Goal: Task Accomplishment & Management: Manage account settings

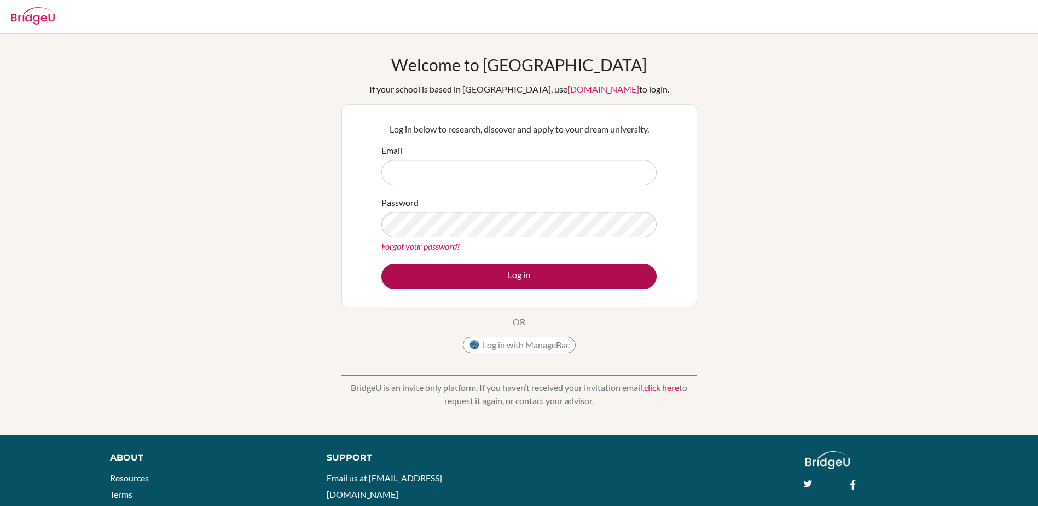
type input "[EMAIL_ADDRESS][DOMAIN_NAME]"
click at [520, 277] on button "Log in" at bounding box center [518, 276] width 275 height 25
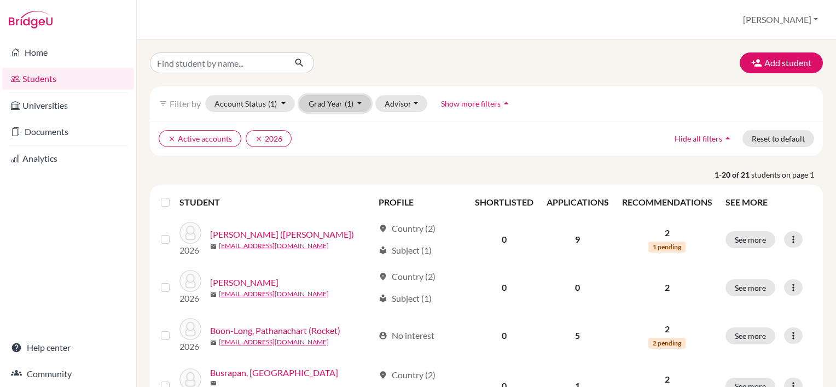
click at [352, 103] on span "(1)" at bounding box center [349, 103] width 9 height 9
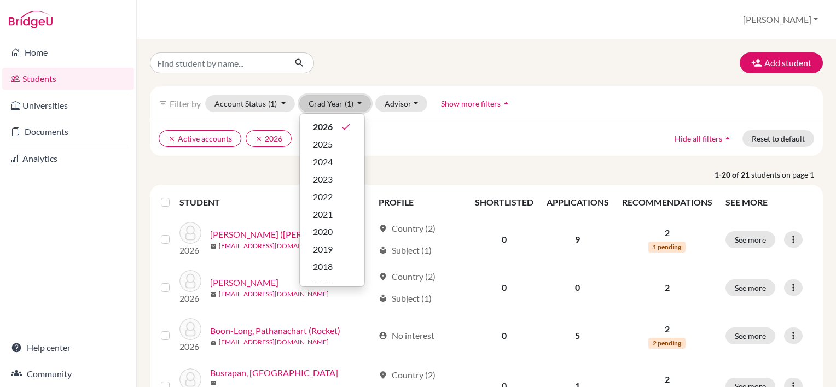
click at [355, 100] on button "Grad Year (1)" at bounding box center [335, 103] width 72 height 17
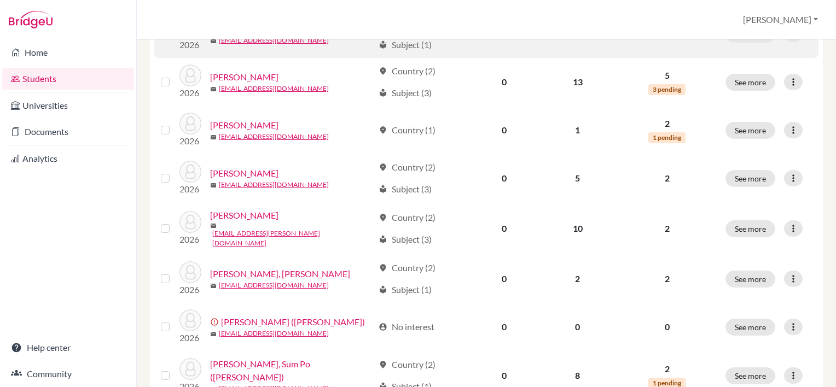
scroll to position [438, 0]
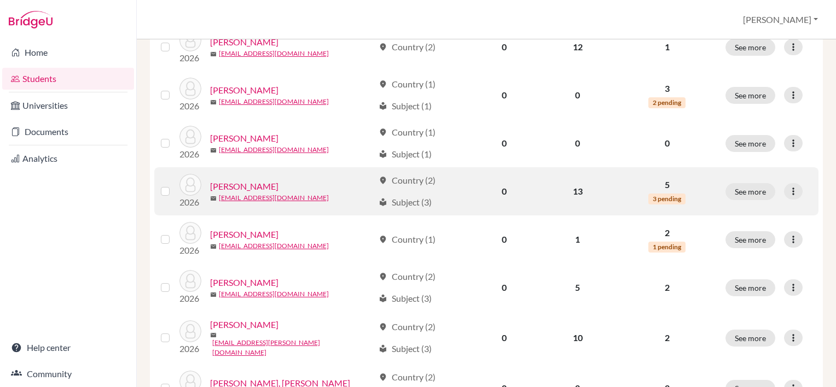
click at [228, 180] on link "Fang, Daniel" at bounding box center [244, 186] width 68 height 13
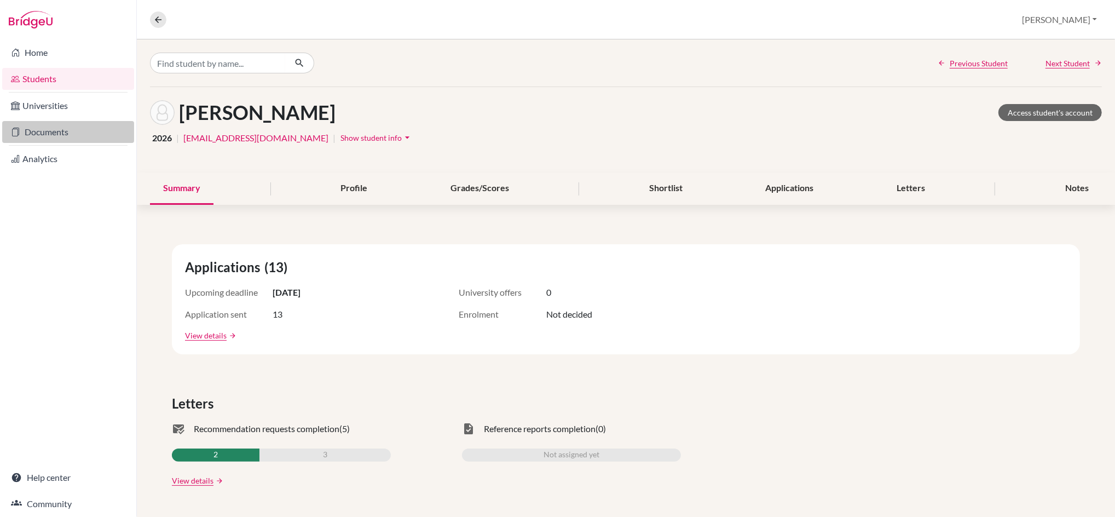
click at [50, 129] on link "Documents" at bounding box center [68, 132] width 132 height 22
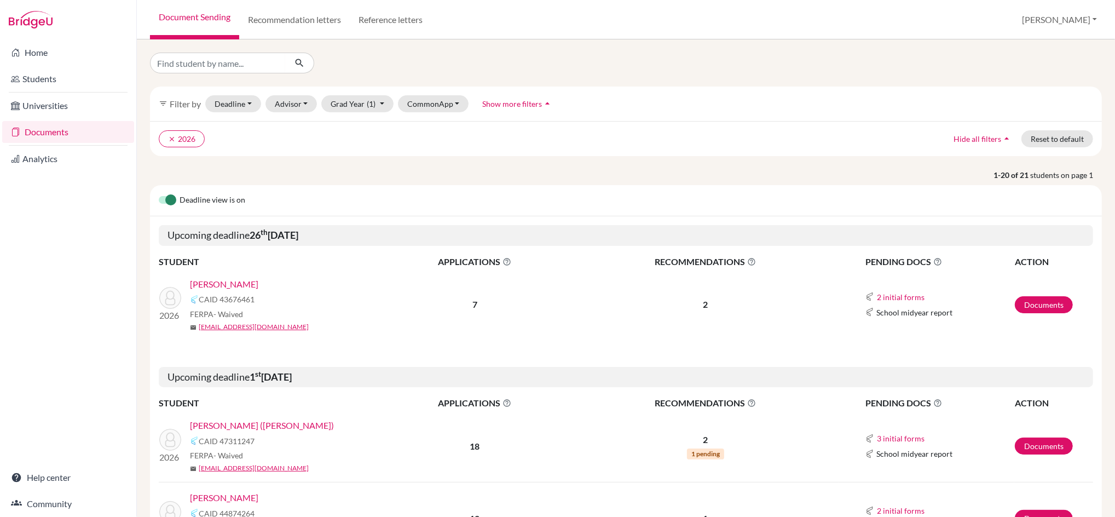
scroll to position [292, 0]
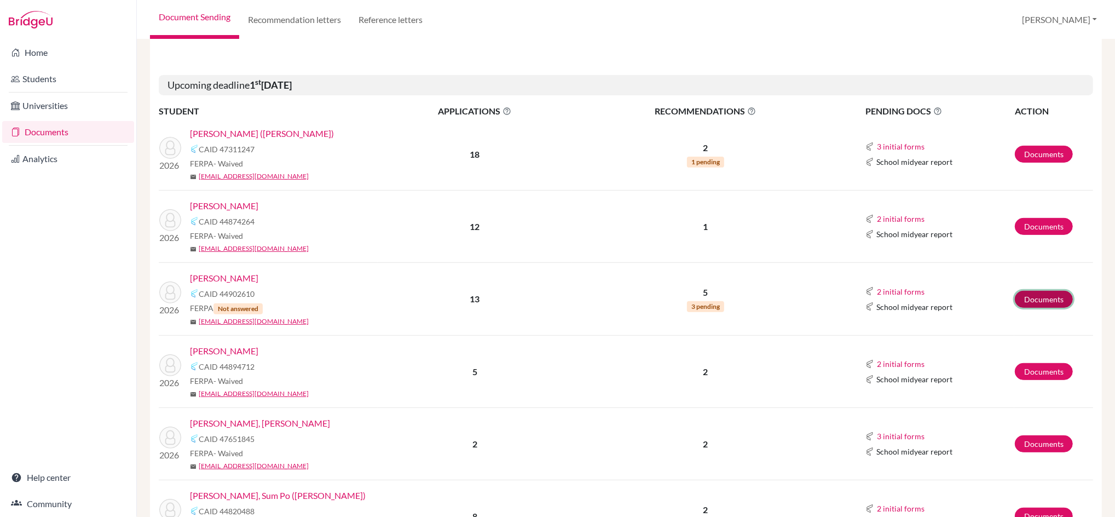
click at [1027, 298] on link "Documents" at bounding box center [1043, 299] width 58 height 17
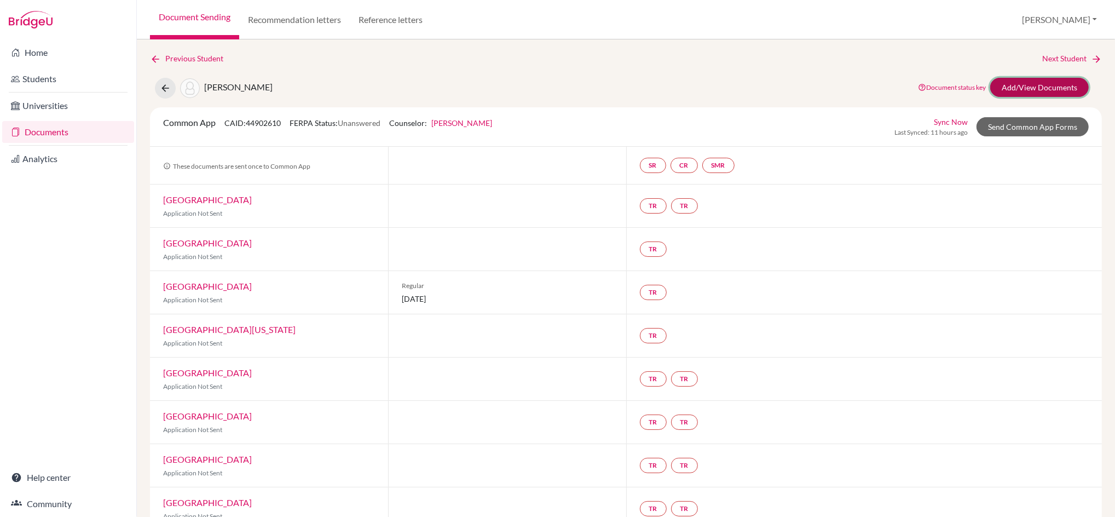
click at [1022, 80] on link "Add/View Documents" at bounding box center [1039, 87] width 98 height 19
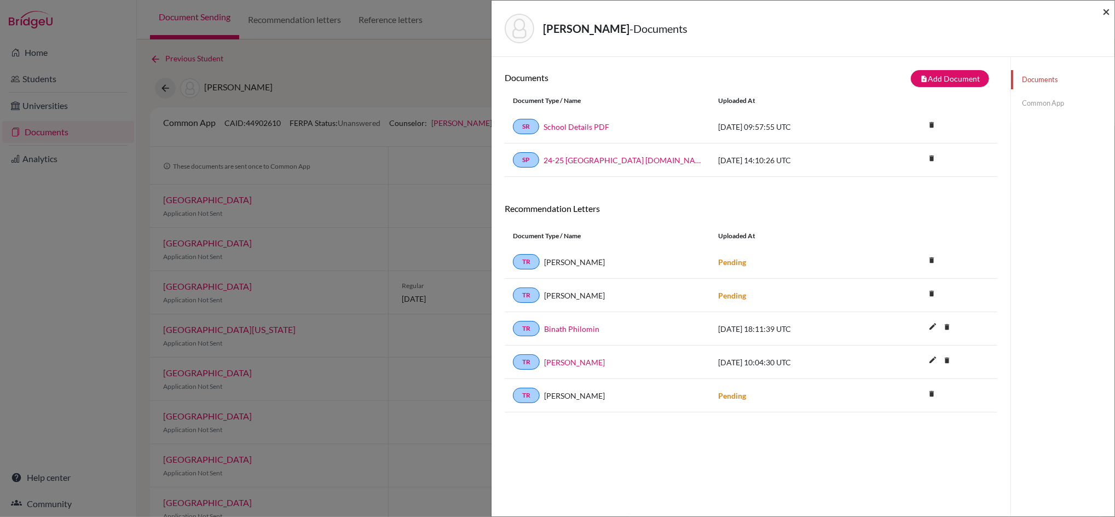
click at [1106, 9] on span "×" at bounding box center [1106, 11] width 8 height 16
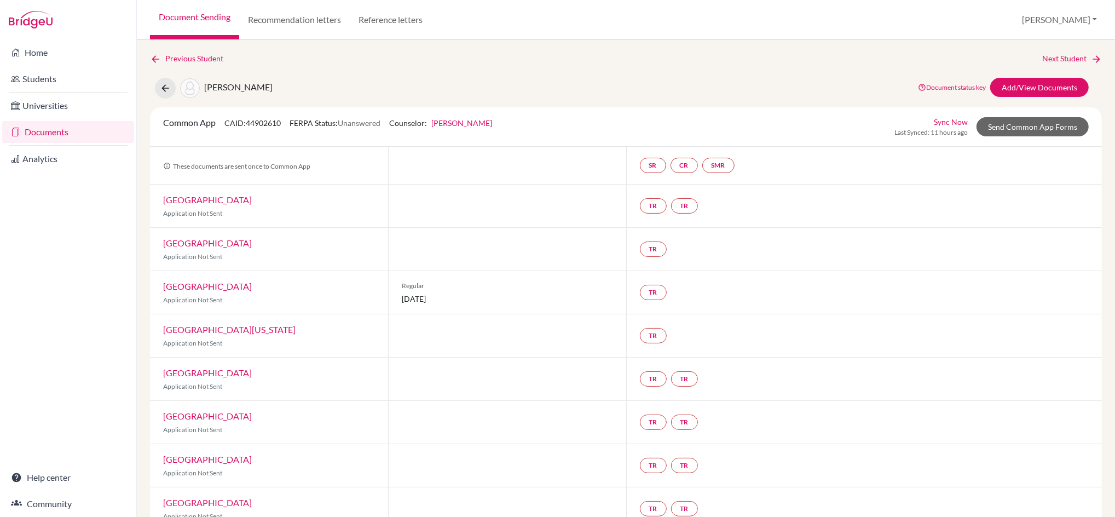
click at [184, 18] on link "Document Sending" at bounding box center [194, 19] width 89 height 39
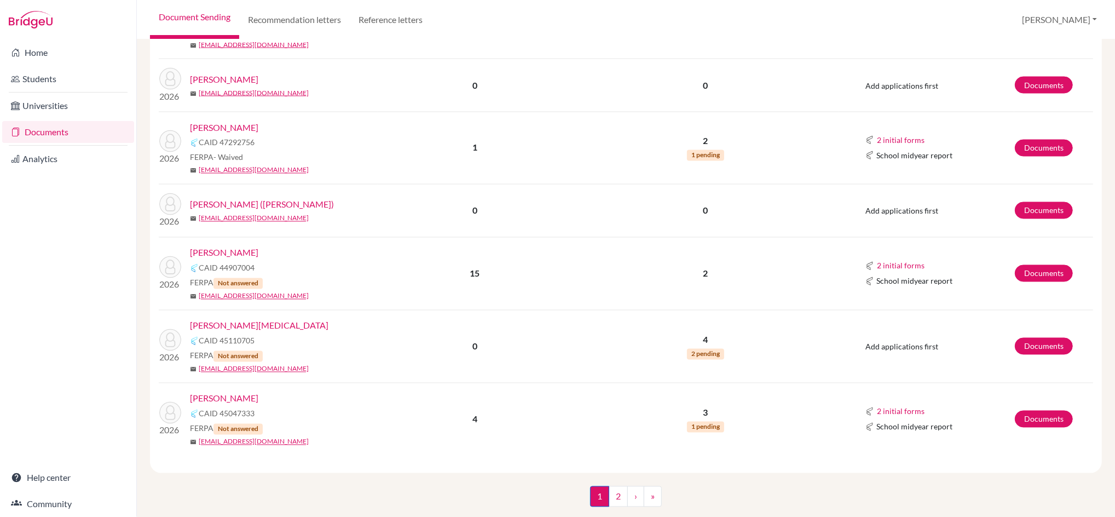
scroll to position [1591, 0]
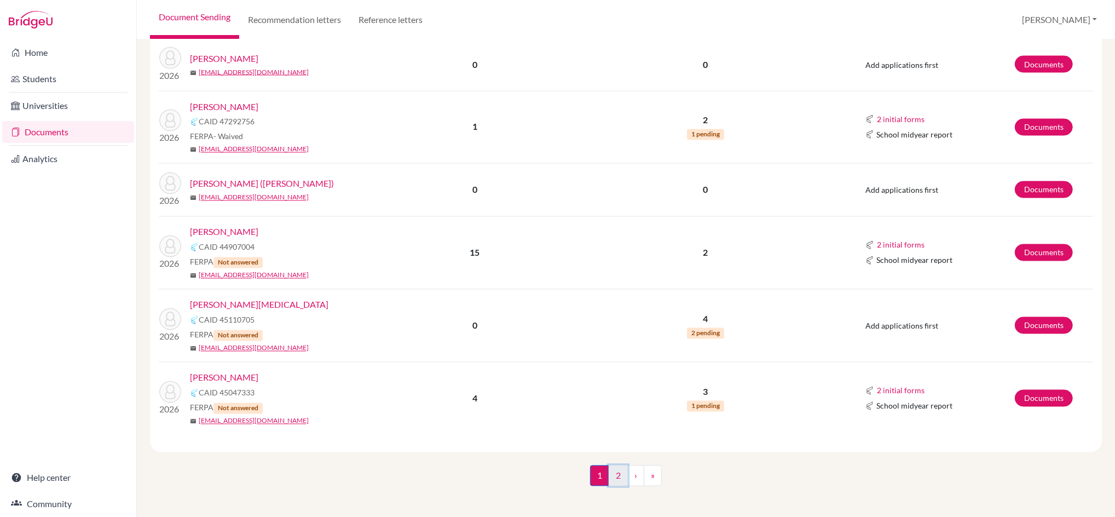
click at [611, 471] on link "2" at bounding box center [617, 475] width 19 height 21
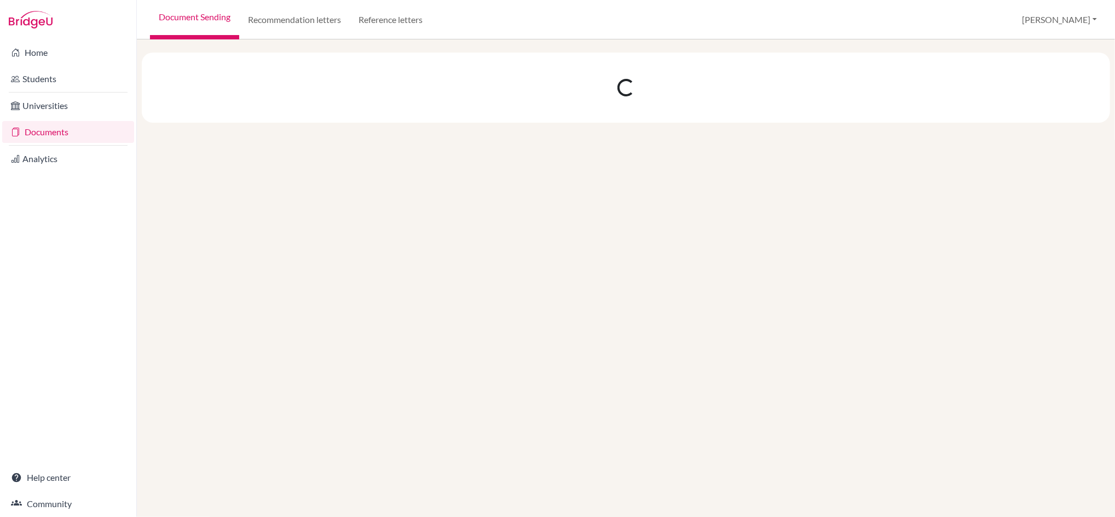
scroll to position [0, 0]
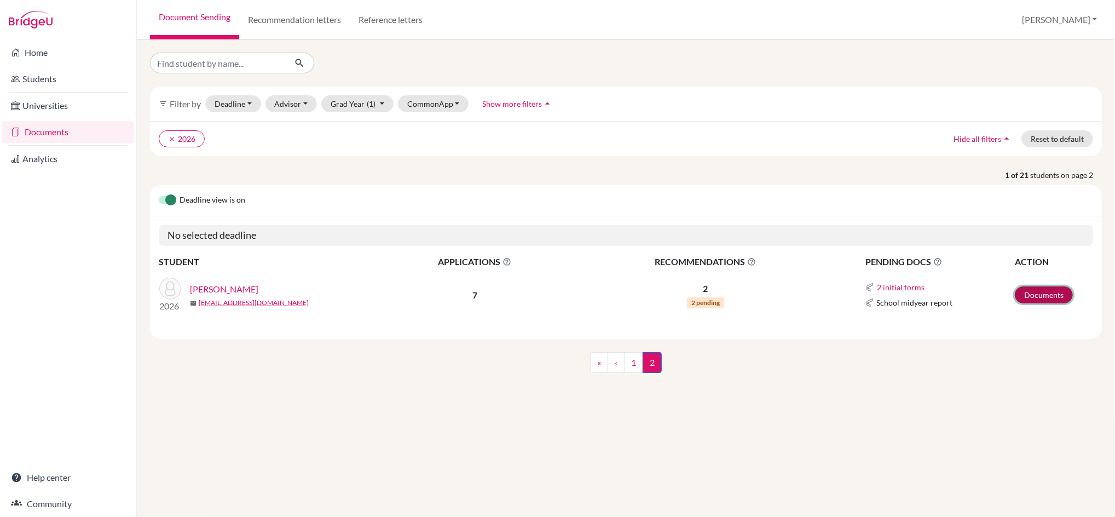
click at [1057, 291] on link "Documents" at bounding box center [1043, 294] width 58 height 17
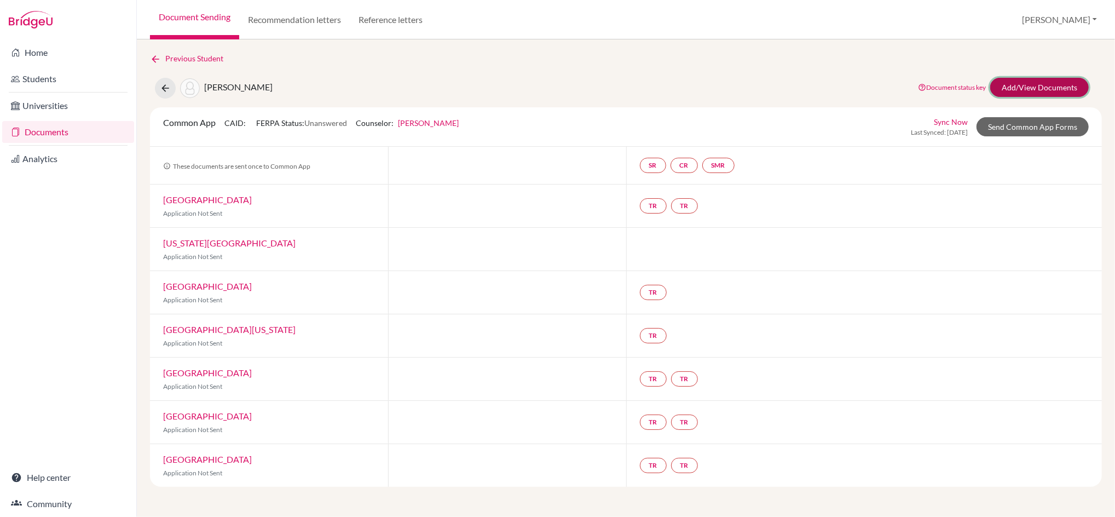
click at [1022, 85] on link "Add/View Documents" at bounding box center [1039, 87] width 98 height 19
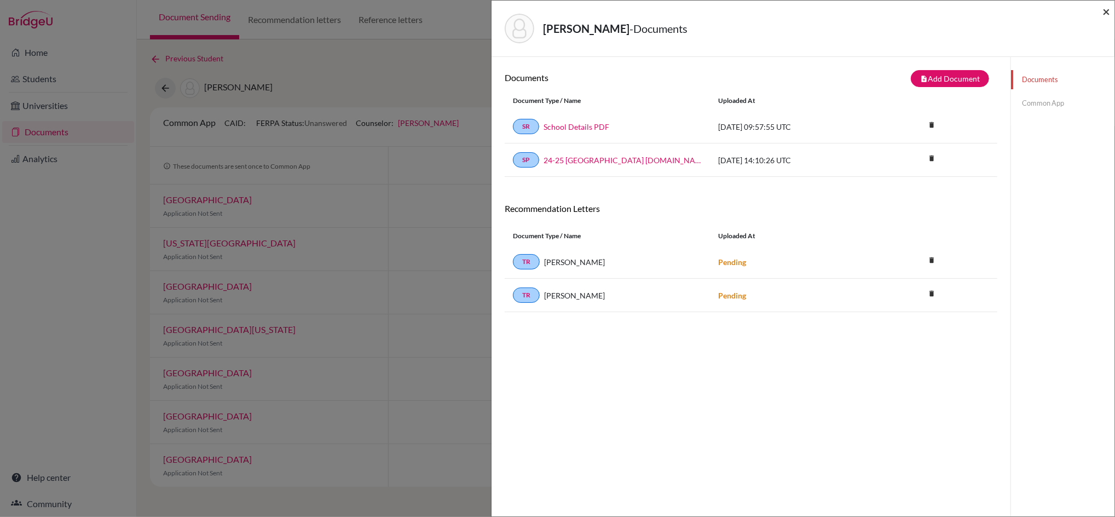
click at [1106, 9] on span "×" at bounding box center [1106, 11] width 8 height 16
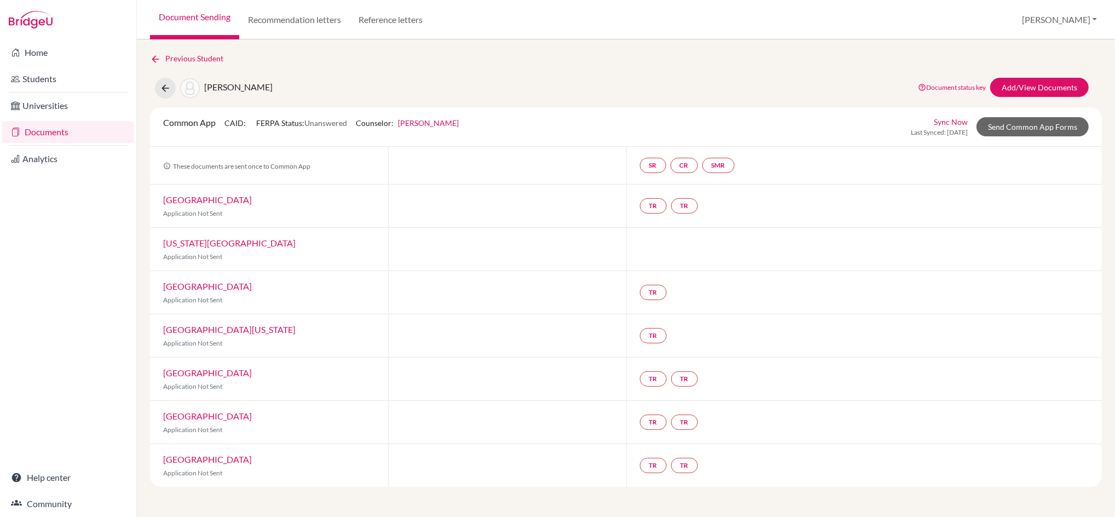
click at [181, 20] on link "Document Sending" at bounding box center [194, 19] width 89 height 39
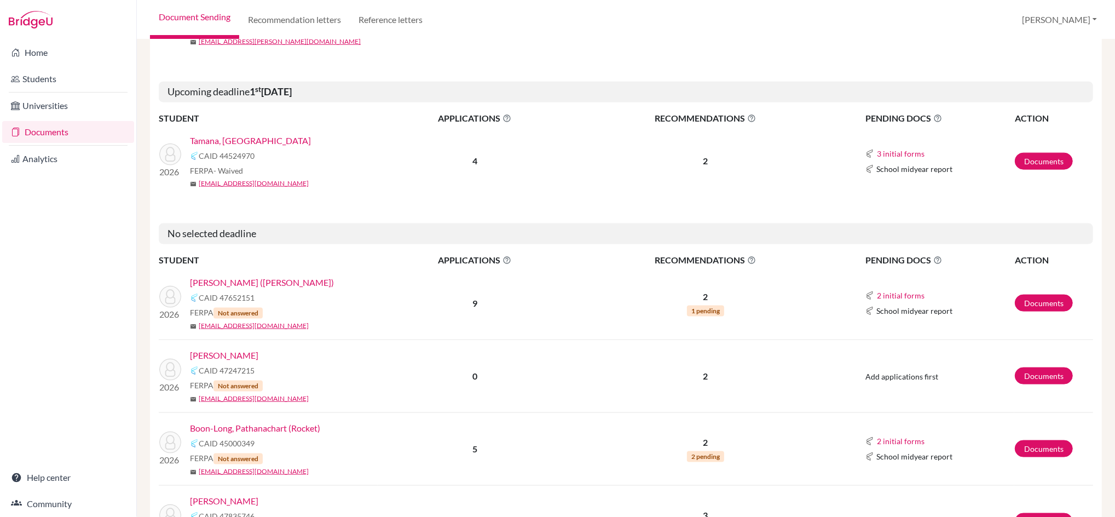
scroll to position [1094, 0]
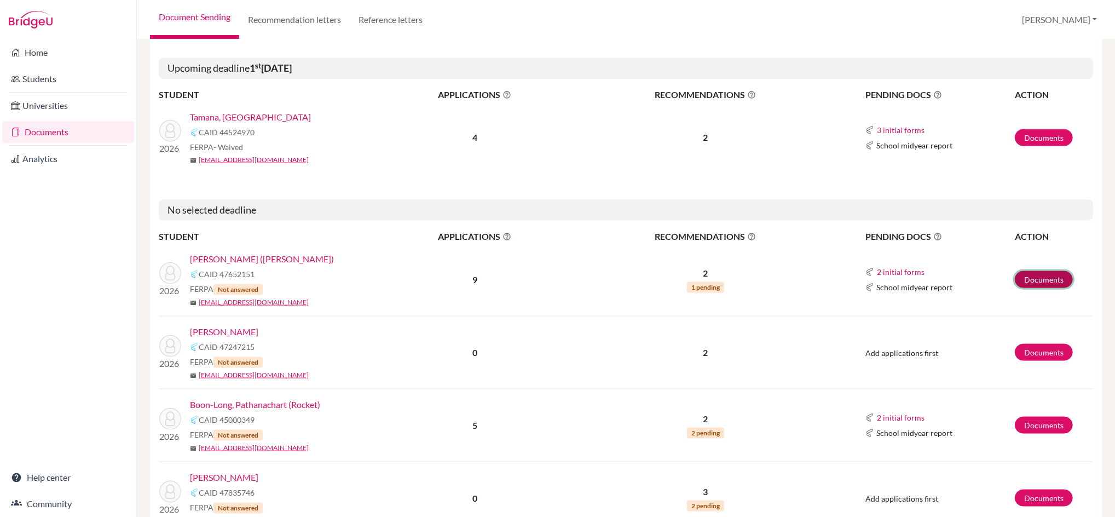
click at [1024, 275] on link "Documents" at bounding box center [1043, 279] width 58 height 17
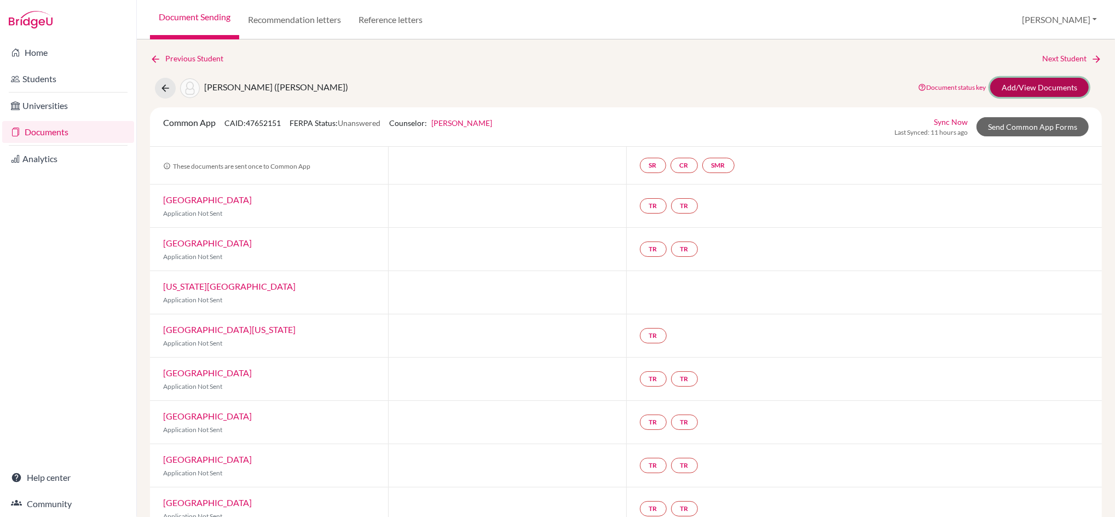
click at [1012, 80] on link "Add/View Documents" at bounding box center [1039, 87] width 98 height 19
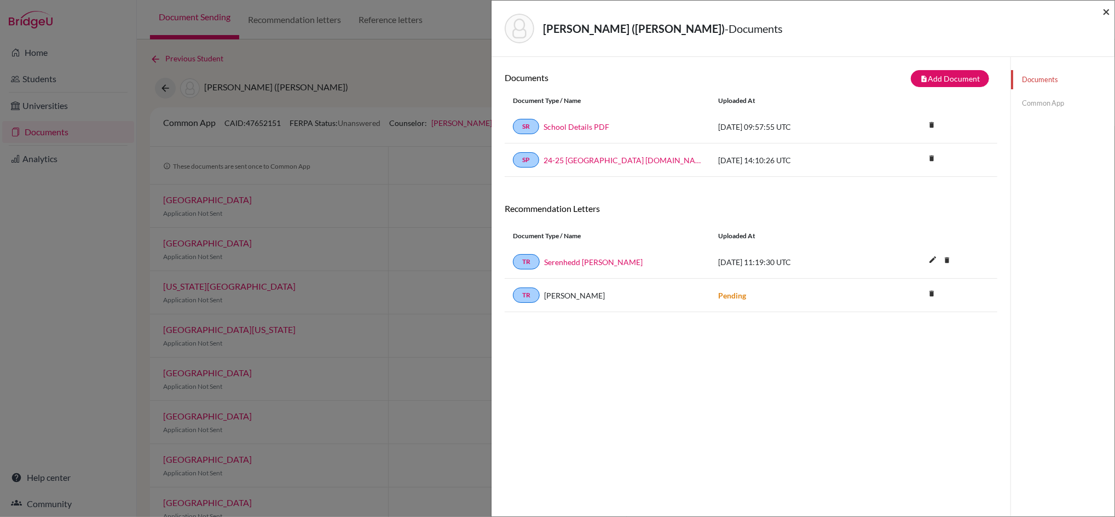
click at [1104, 10] on span "×" at bounding box center [1106, 11] width 8 height 16
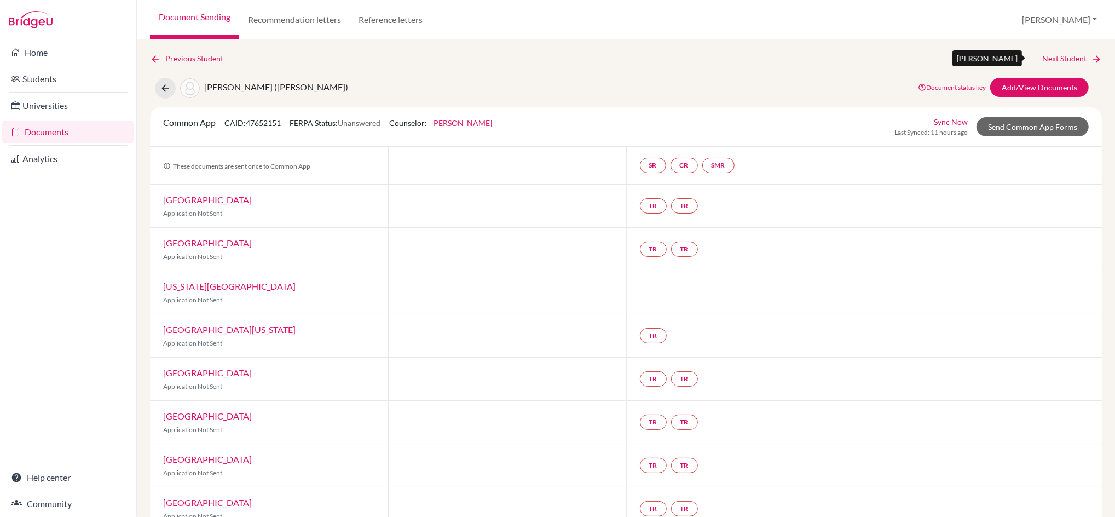
click at [1053, 55] on link "Next Student" at bounding box center [1072, 59] width 60 height 12
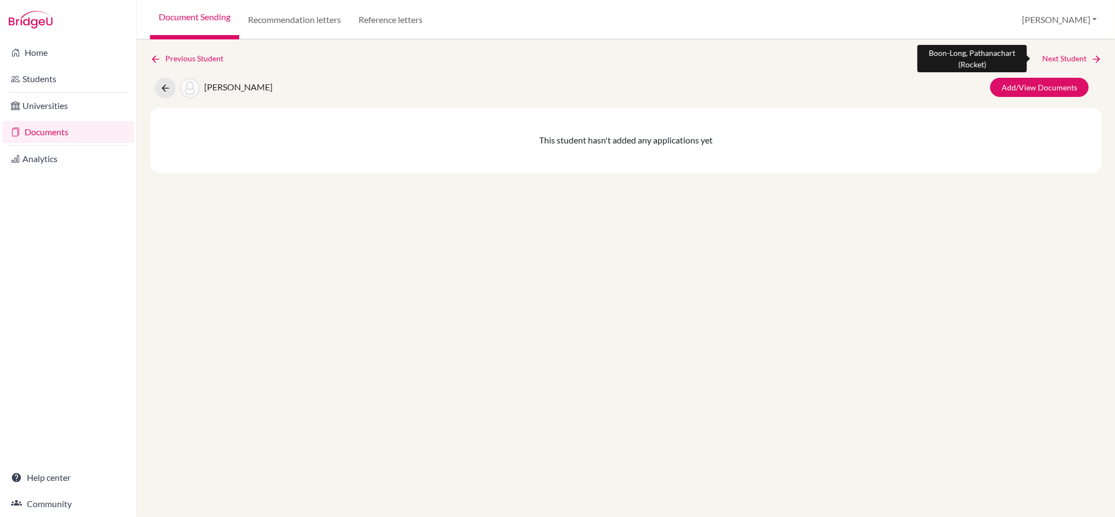
click at [1053, 55] on link "Next Student" at bounding box center [1072, 59] width 60 height 12
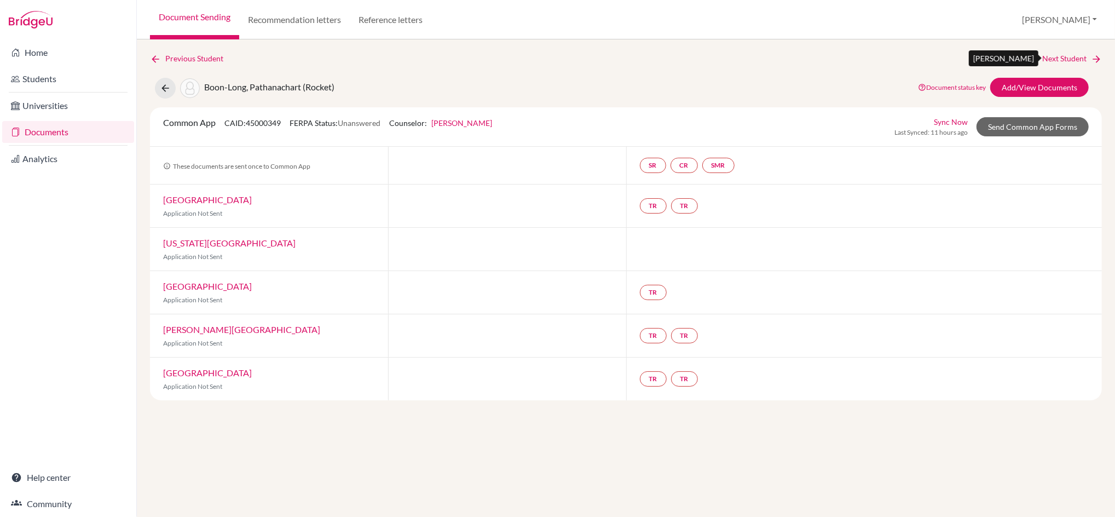
click at [1053, 55] on link "Next Student" at bounding box center [1072, 59] width 60 height 12
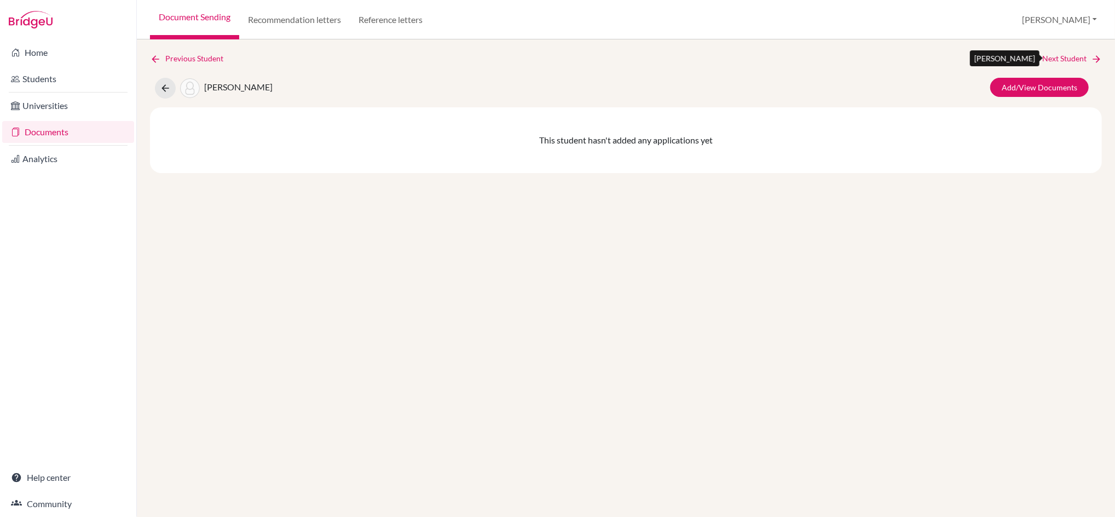
click at [1053, 55] on link "Next Student" at bounding box center [1072, 59] width 60 height 12
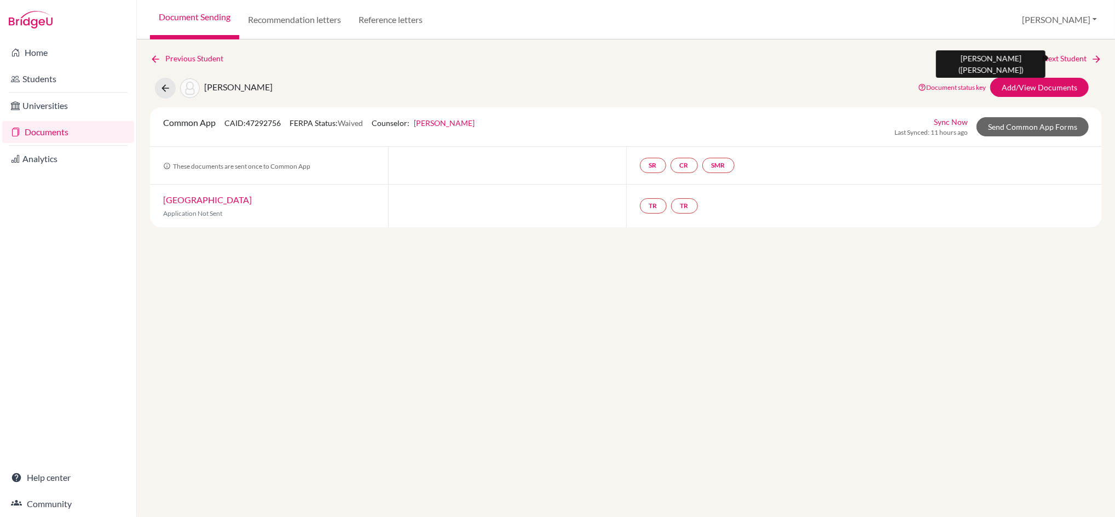
click at [1053, 55] on link "Next Student" at bounding box center [1072, 59] width 60 height 12
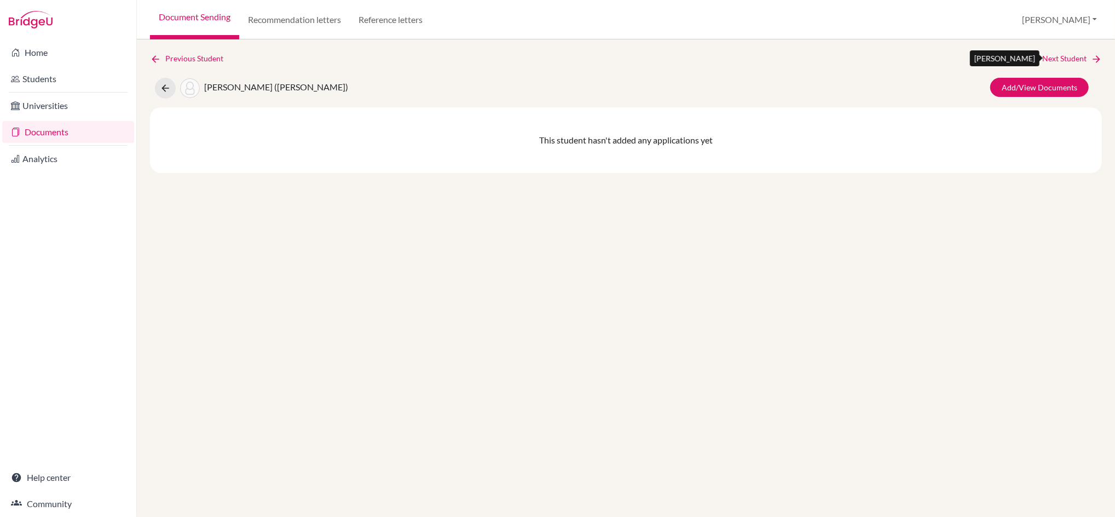
click at [1053, 55] on link "Next Student" at bounding box center [1072, 59] width 60 height 12
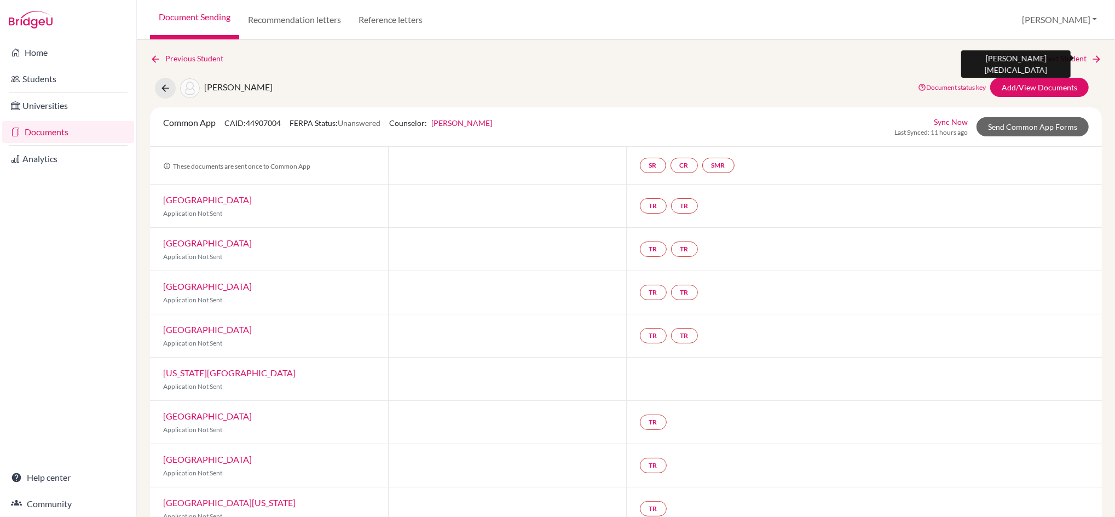
click at [1053, 55] on link "Next Student" at bounding box center [1072, 59] width 60 height 12
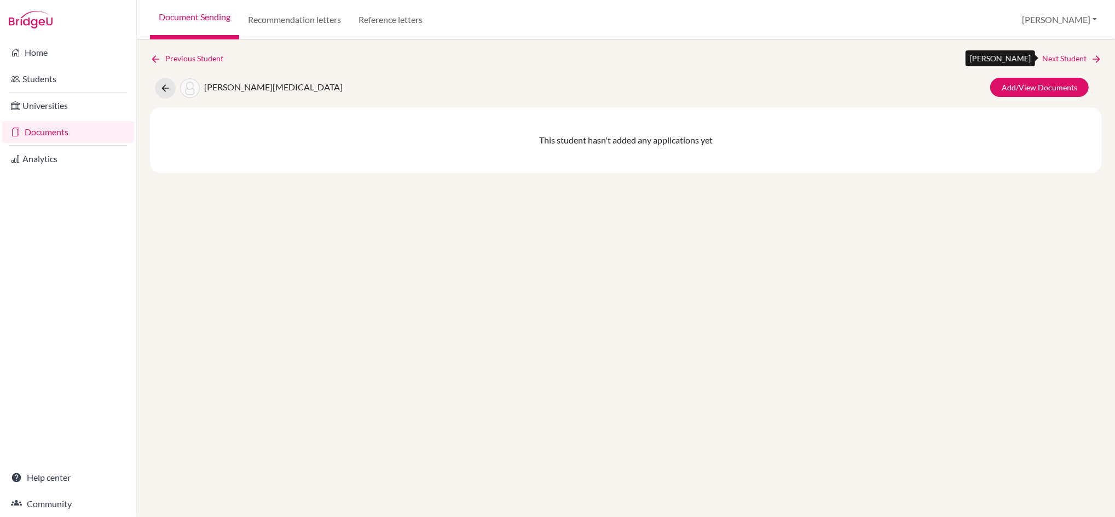
click at [1053, 55] on link "Next Student" at bounding box center [1072, 59] width 60 height 12
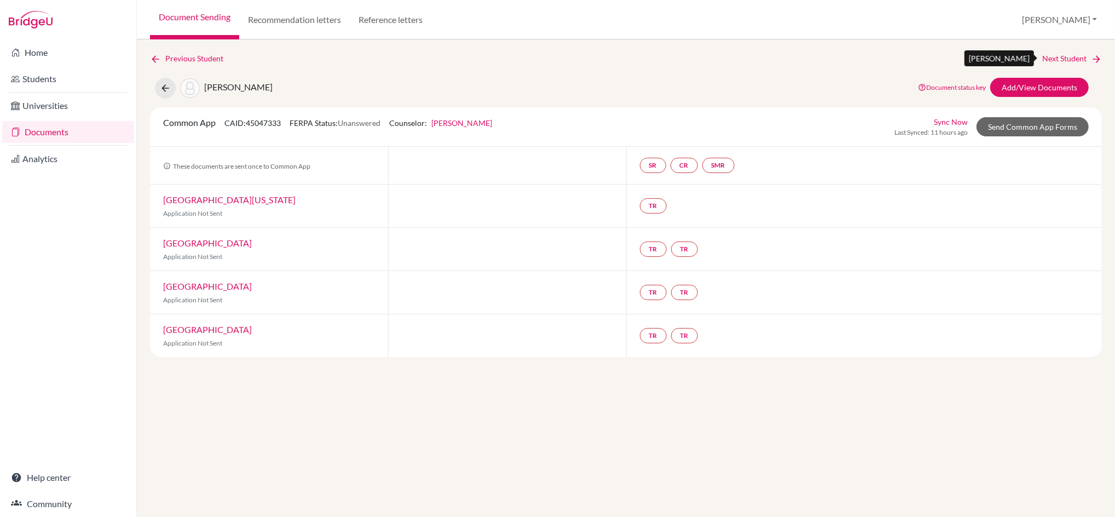
click at [1053, 55] on link "Next Student" at bounding box center [1072, 59] width 60 height 12
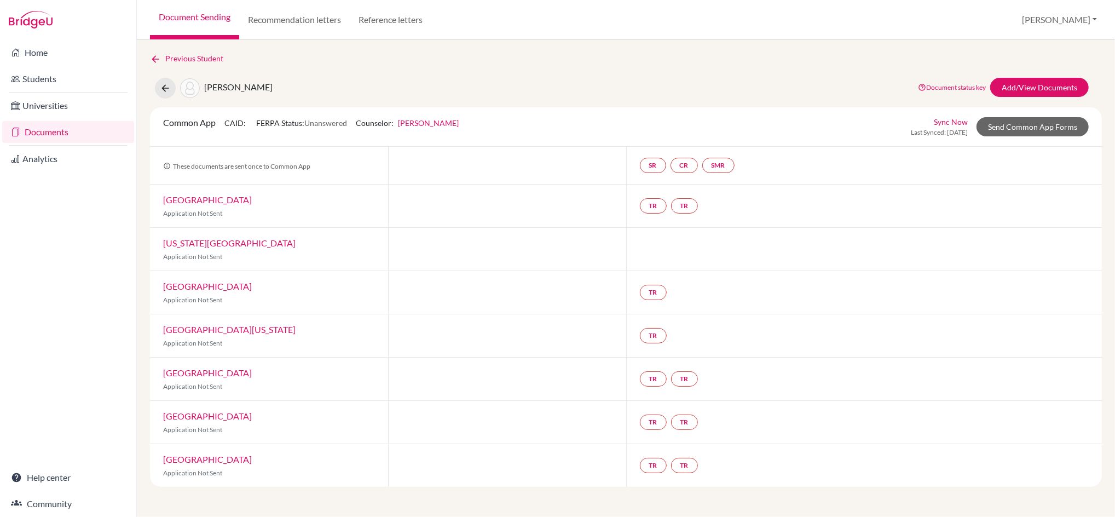
click at [1053, 55] on div "Previous Student" at bounding box center [625, 59] width 951 height 12
click at [209, 19] on link "Document Sending" at bounding box center [194, 19] width 89 height 39
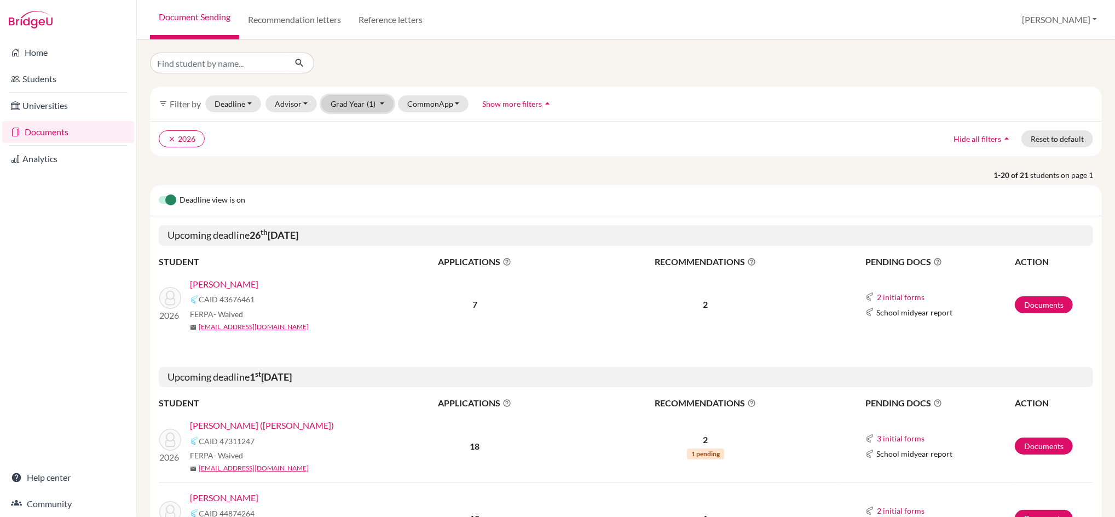
click at [378, 106] on button "Grad Year (1)" at bounding box center [357, 103] width 72 height 17
click at [344, 141] on span "2025" at bounding box center [345, 144] width 20 height 13
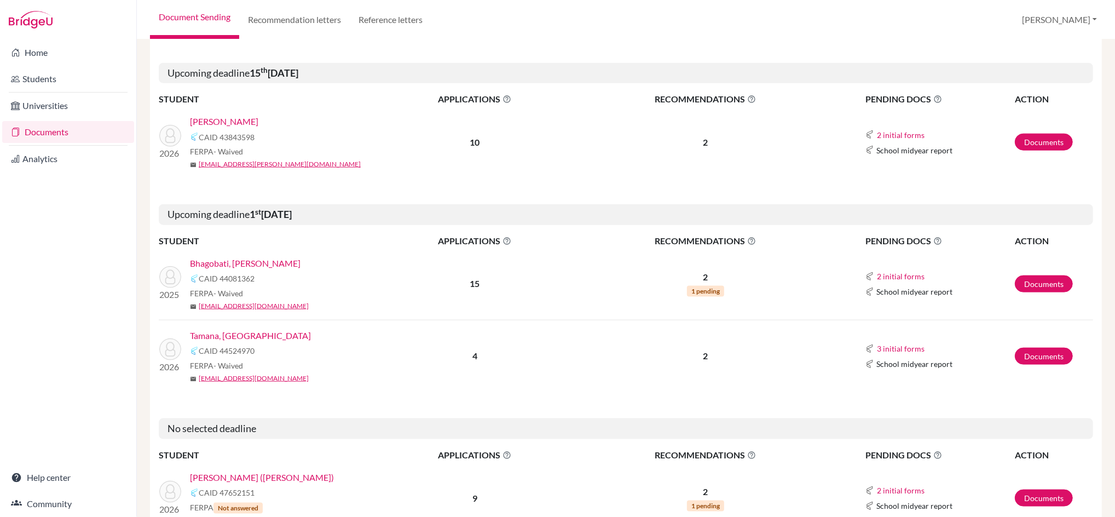
scroll to position [1021, 0]
click at [1020, 281] on link "Documents" at bounding box center [1043, 283] width 58 height 17
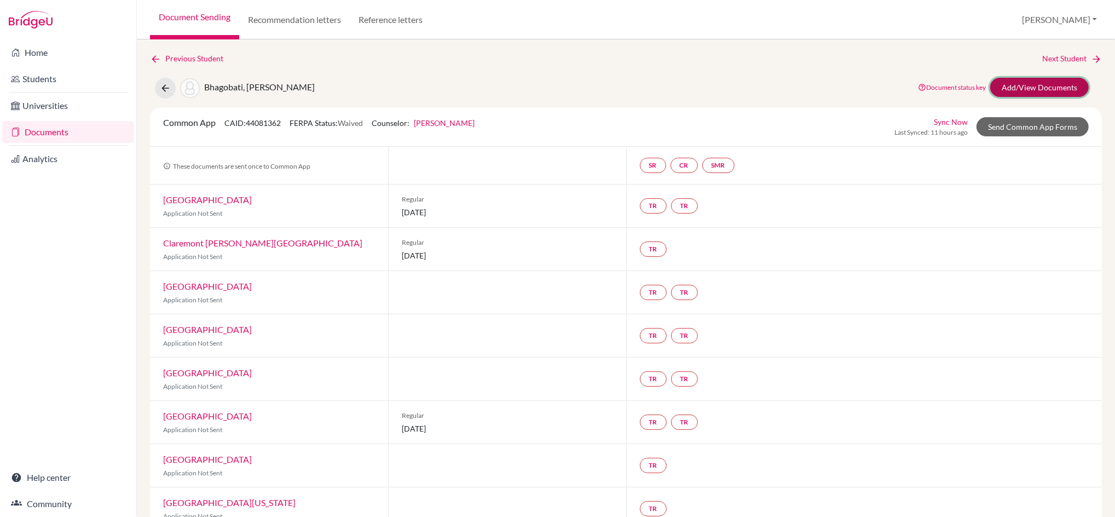
click at [1034, 79] on link "Add/View Documents" at bounding box center [1039, 87] width 98 height 19
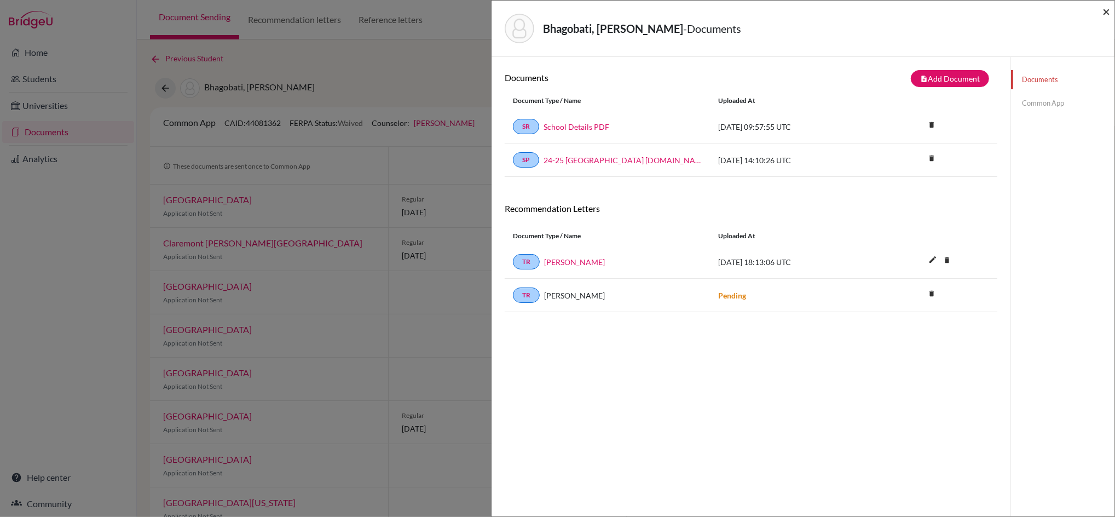
click at [1106, 10] on span "×" at bounding box center [1106, 11] width 8 height 16
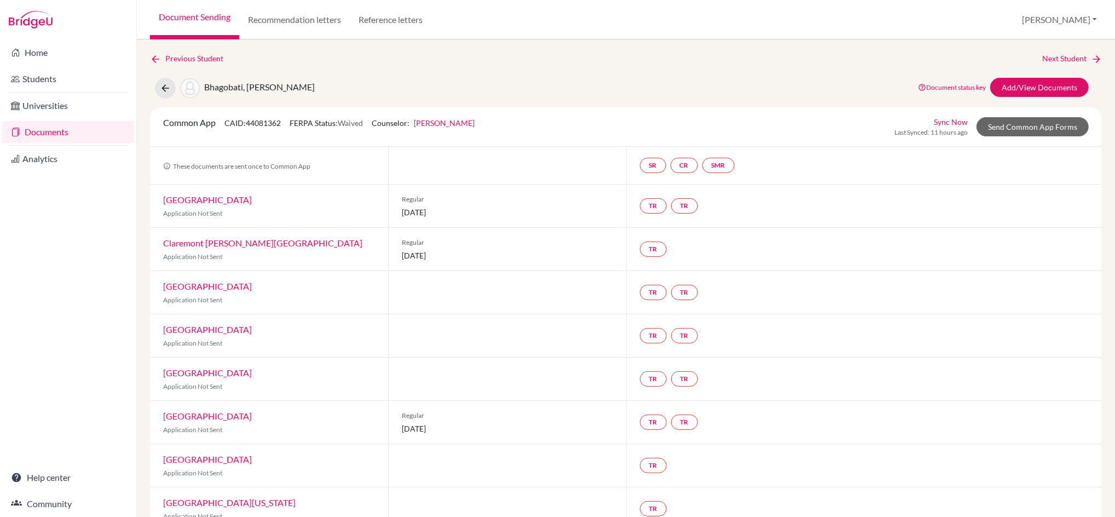
click at [199, 16] on link "Document Sending" at bounding box center [194, 19] width 89 height 39
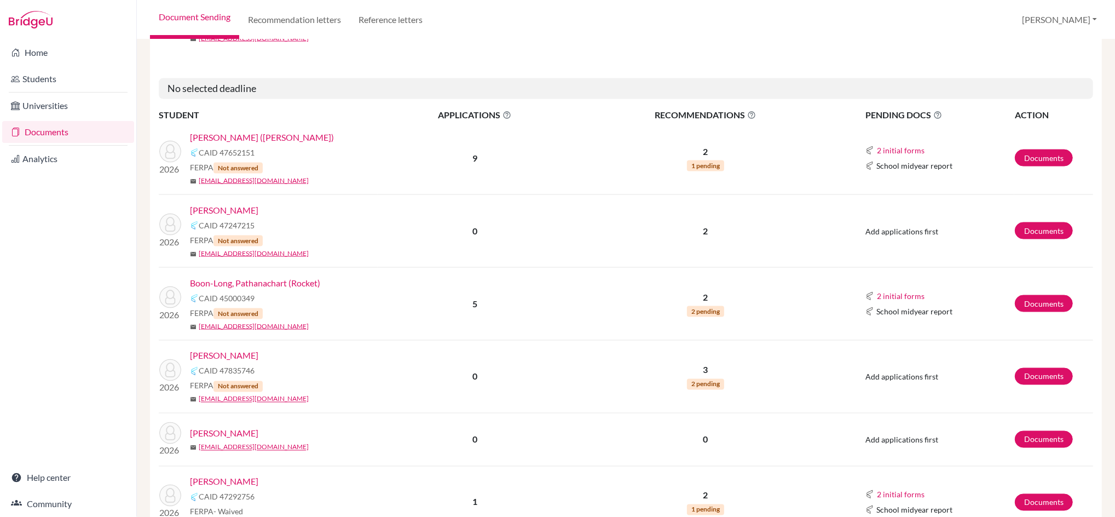
scroll to position [1386, 0]
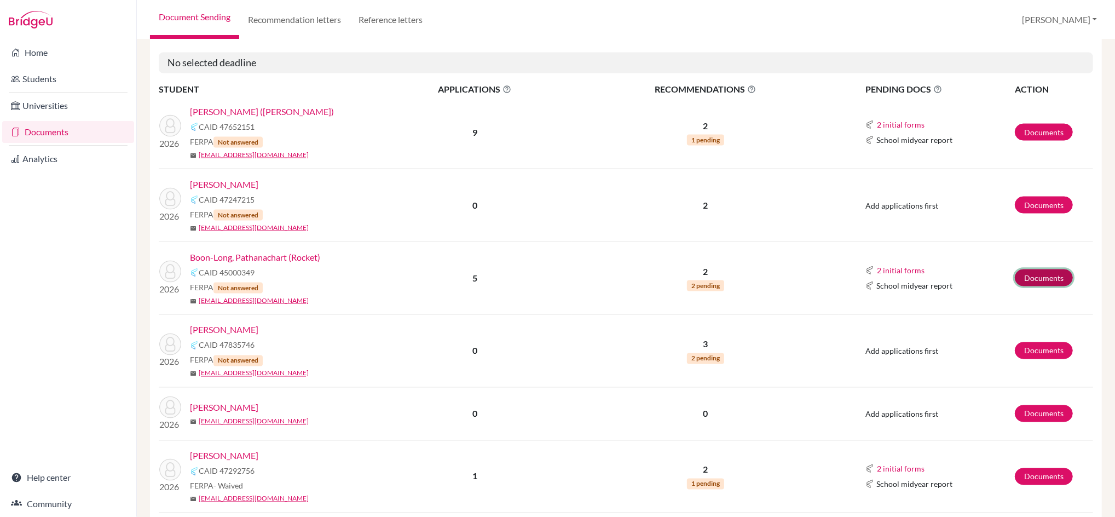
click at [1035, 275] on link "Documents" at bounding box center [1043, 277] width 58 height 17
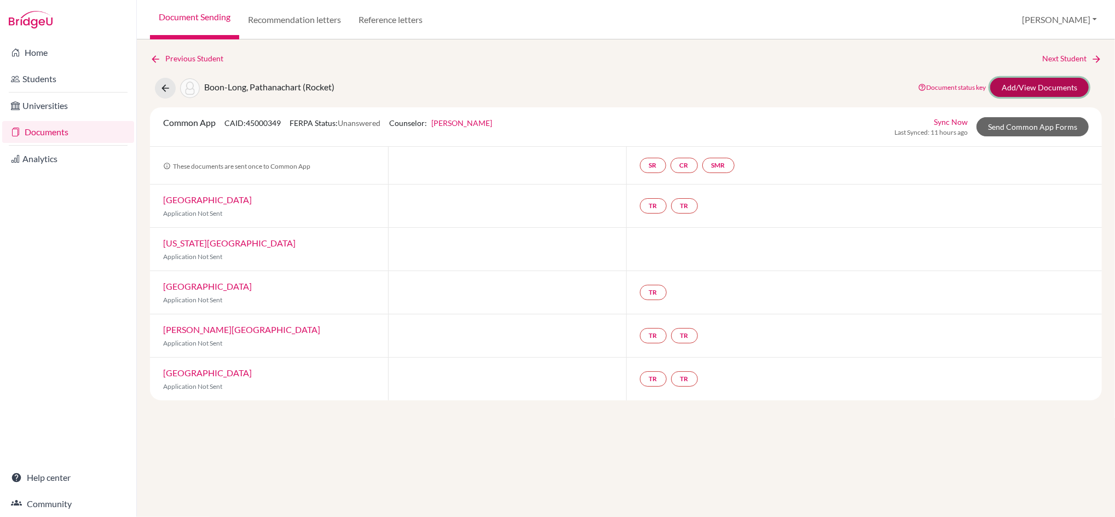
click at [1026, 84] on link "Add/View Documents" at bounding box center [1039, 87] width 98 height 19
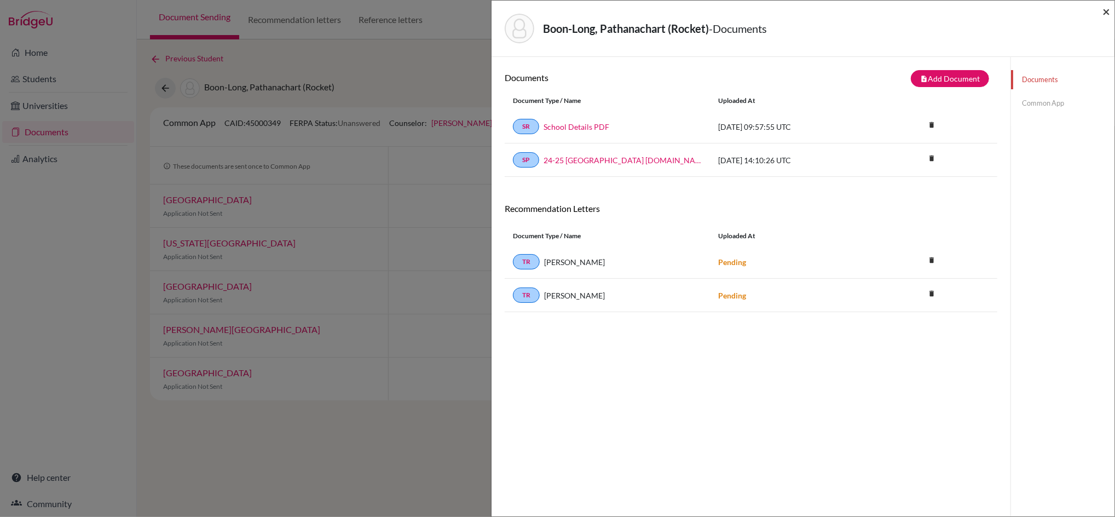
click at [1102, 9] on span "×" at bounding box center [1106, 11] width 8 height 16
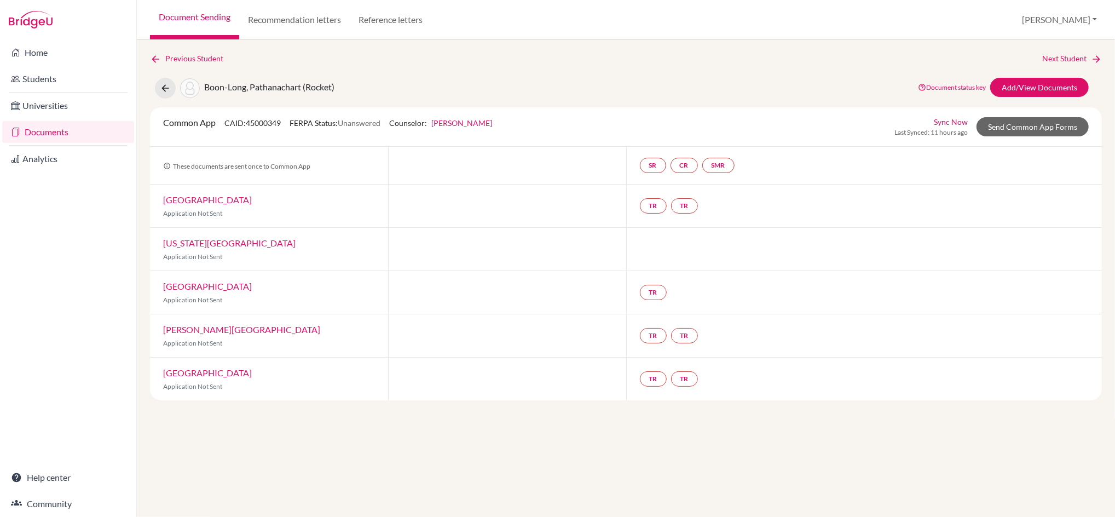
click at [201, 14] on link "Document Sending" at bounding box center [194, 19] width 89 height 39
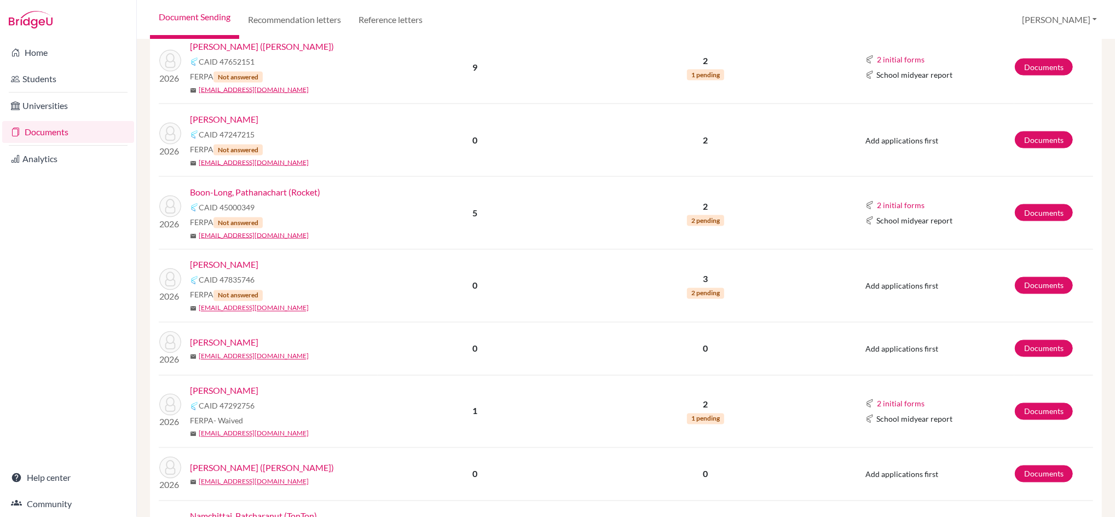
scroll to position [1459, 0]
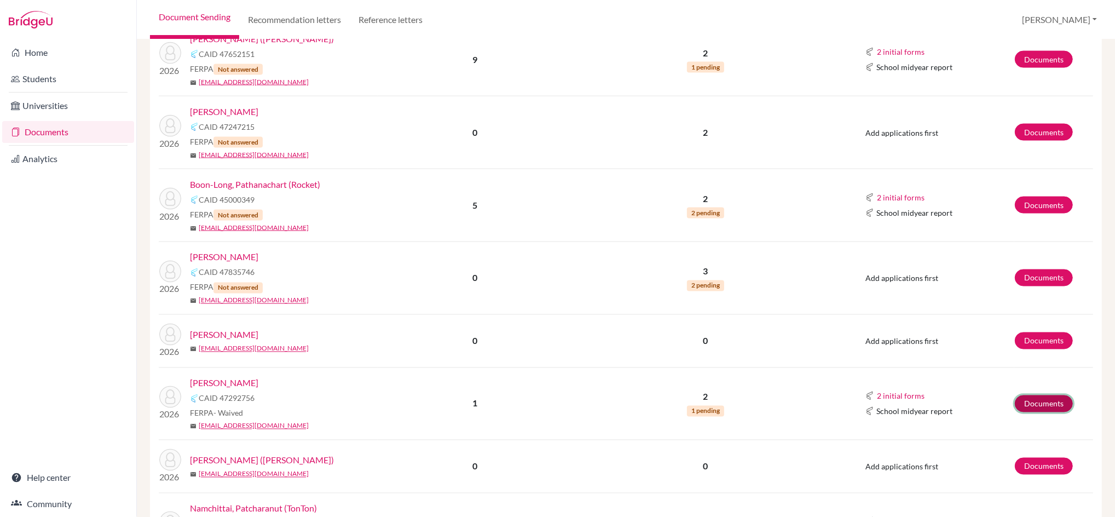
click at [1036, 400] on link "Documents" at bounding box center [1043, 403] width 58 height 17
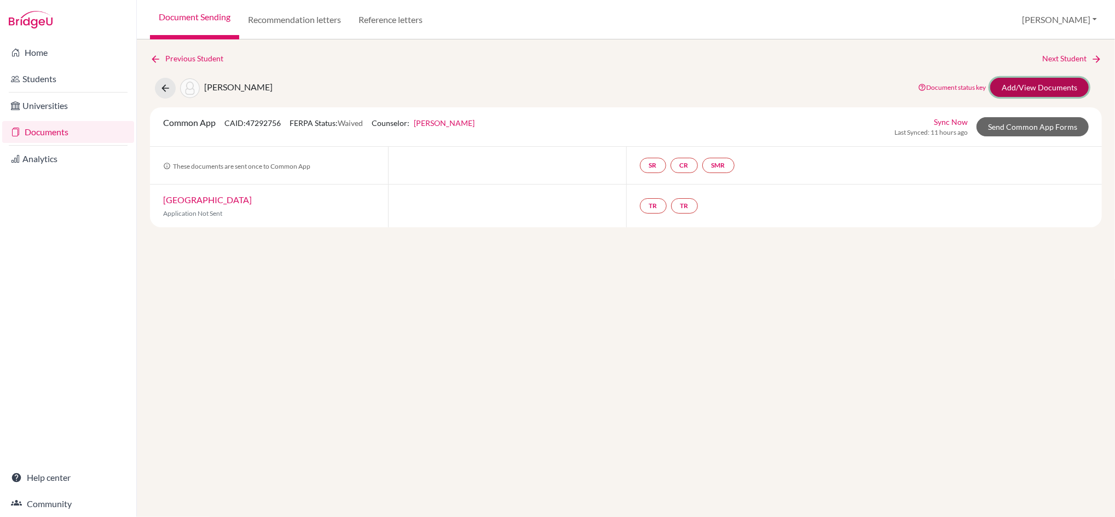
click at [1042, 83] on link "Add/View Documents" at bounding box center [1039, 87] width 98 height 19
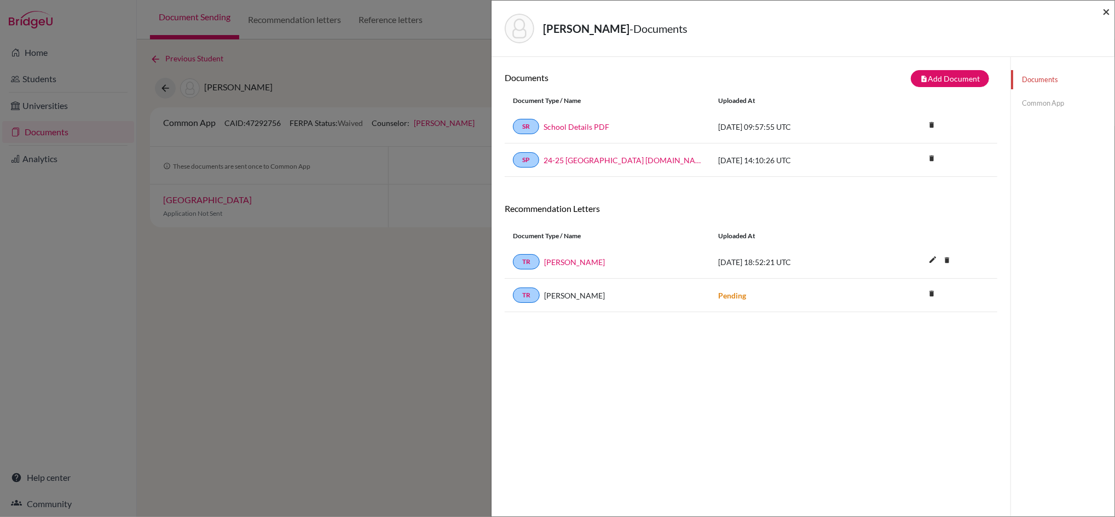
click at [1104, 8] on span "×" at bounding box center [1106, 11] width 8 height 16
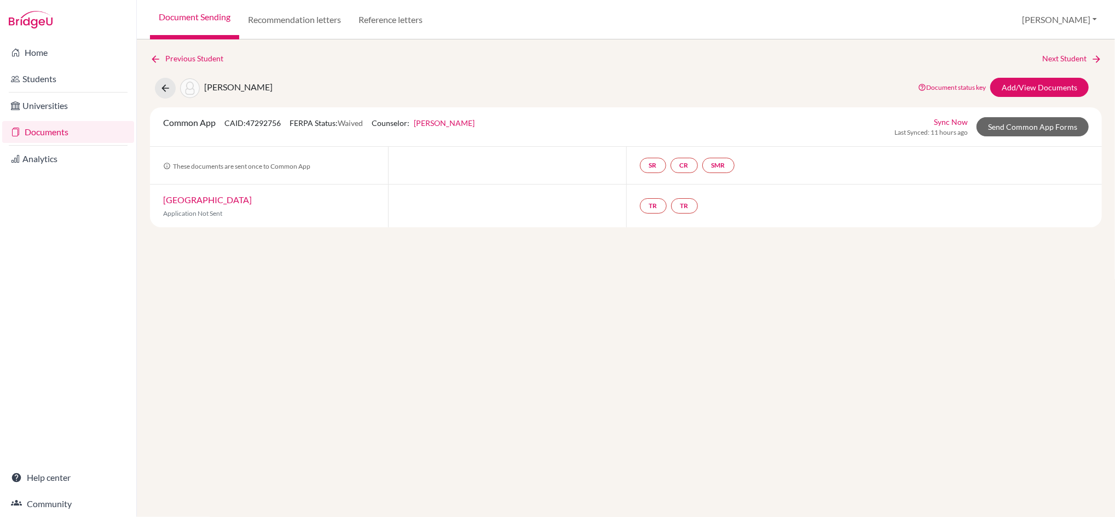
click at [204, 16] on link "Document Sending" at bounding box center [194, 19] width 89 height 39
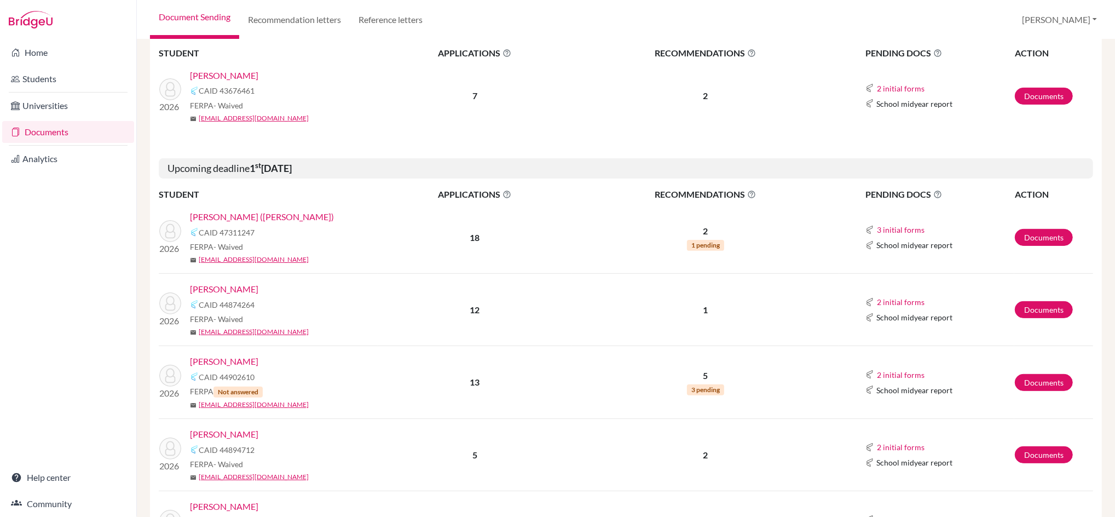
scroll to position [438, 0]
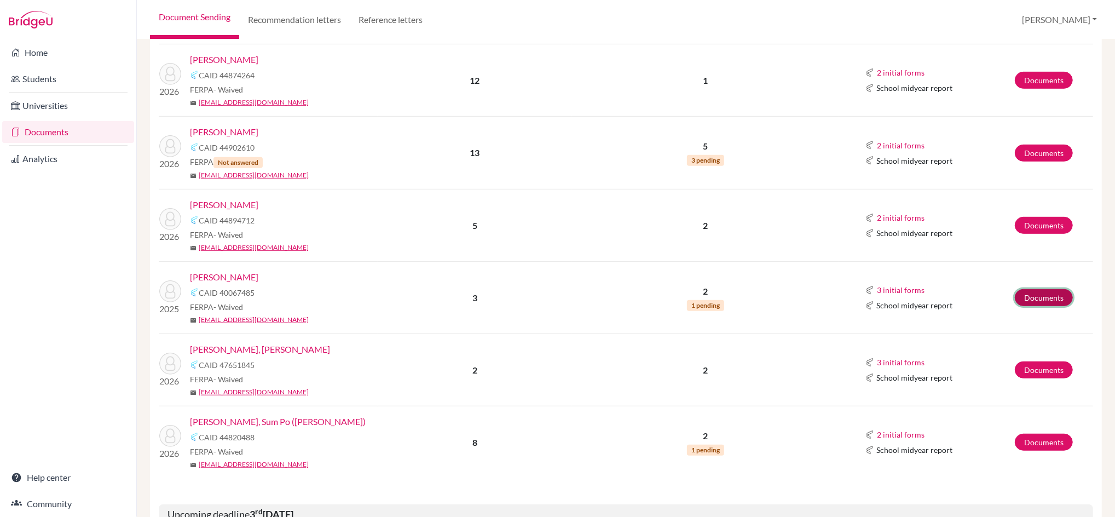
click at [1015, 291] on link "Documents" at bounding box center [1043, 297] width 58 height 17
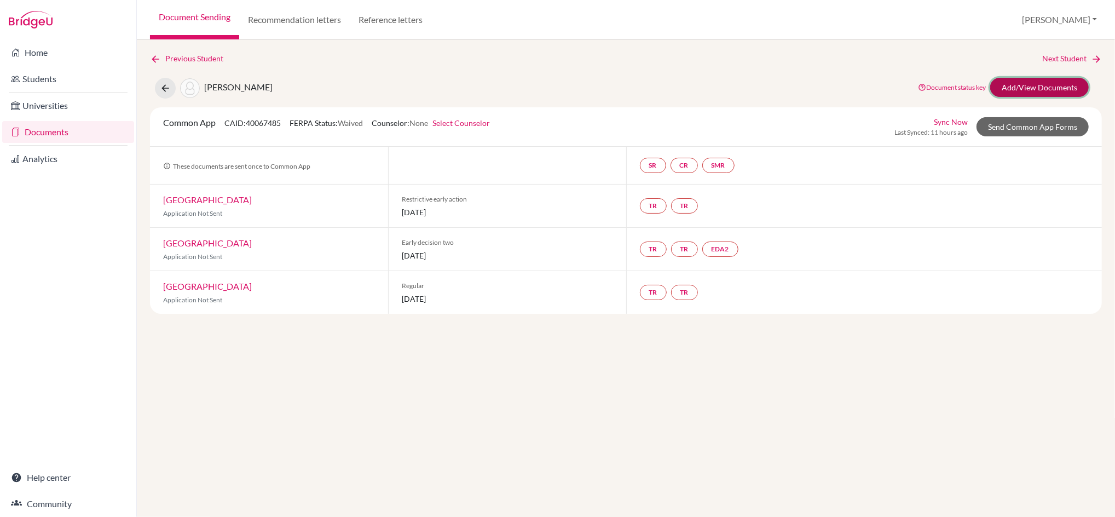
click at [1066, 84] on link "Add/View Documents" at bounding box center [1039, 87] width 98 height 19
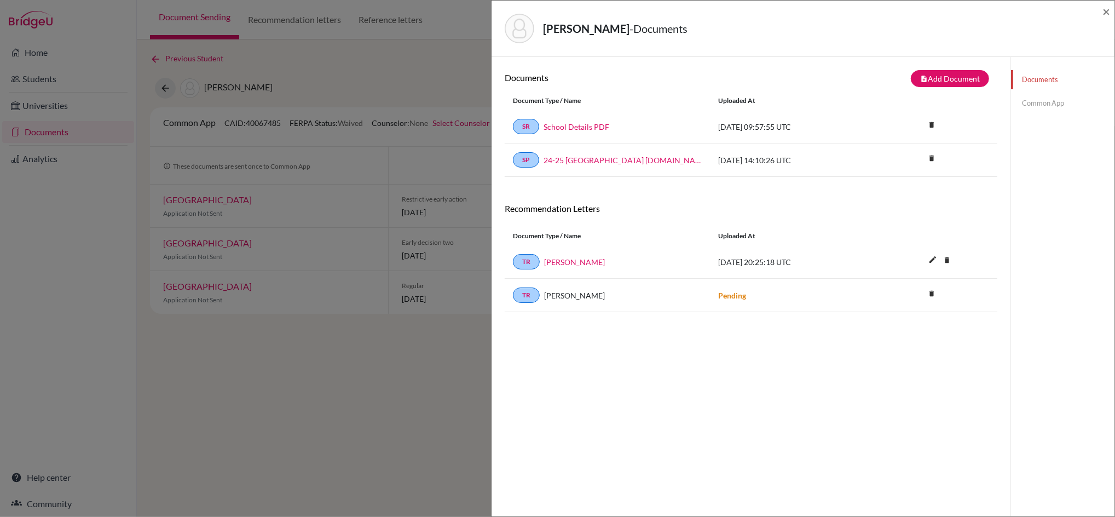
click at [1111, 8] on div "Hall, Felix - Documents ×" at bounding box center [802, 29] width 623 height 56
click at [1103, 10] on span "×" at bounding box center [1106, 11] width 8 height 16
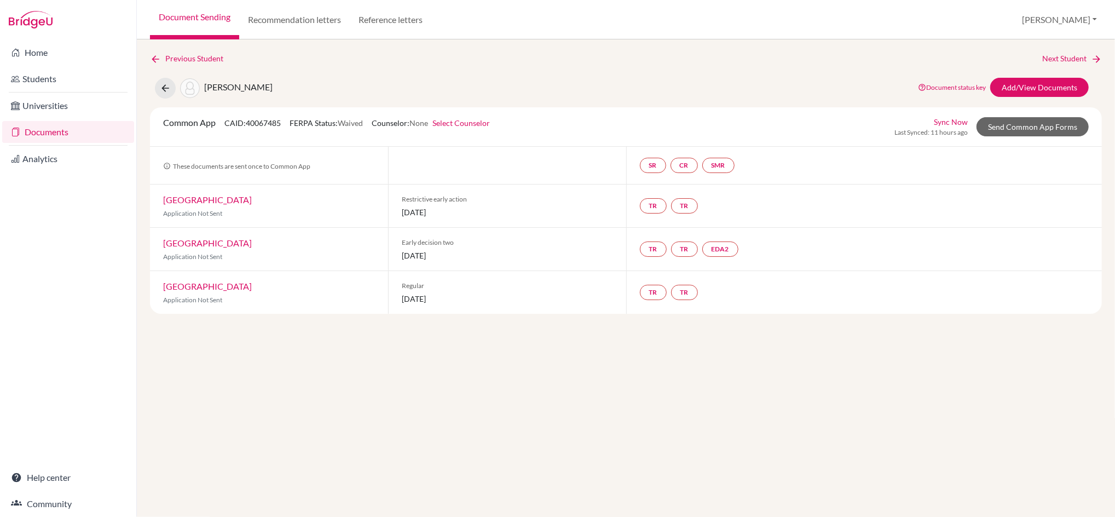
click at [199, 10] on link "Document Sending" at bounding box center [194, 19] width 89 height 39
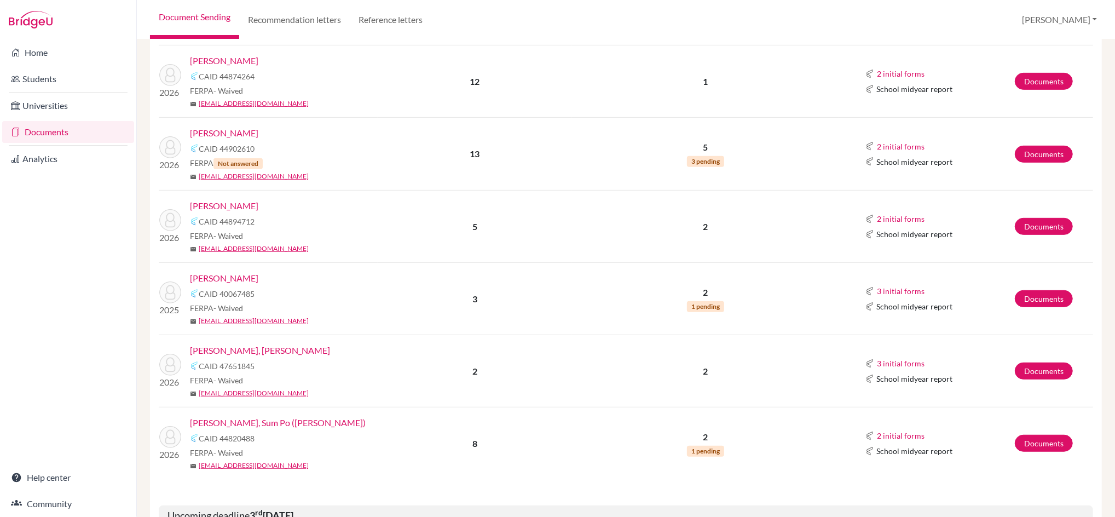
scroll to position [438, 0]
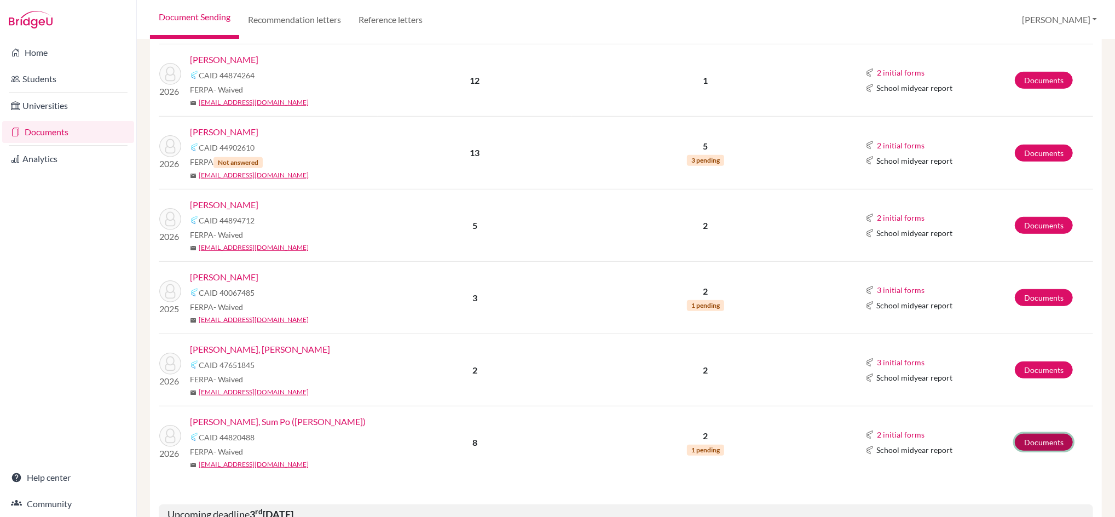
click at [1027, 438] on link "Documents" at bounding box center [1043, 441] width 58 height 17
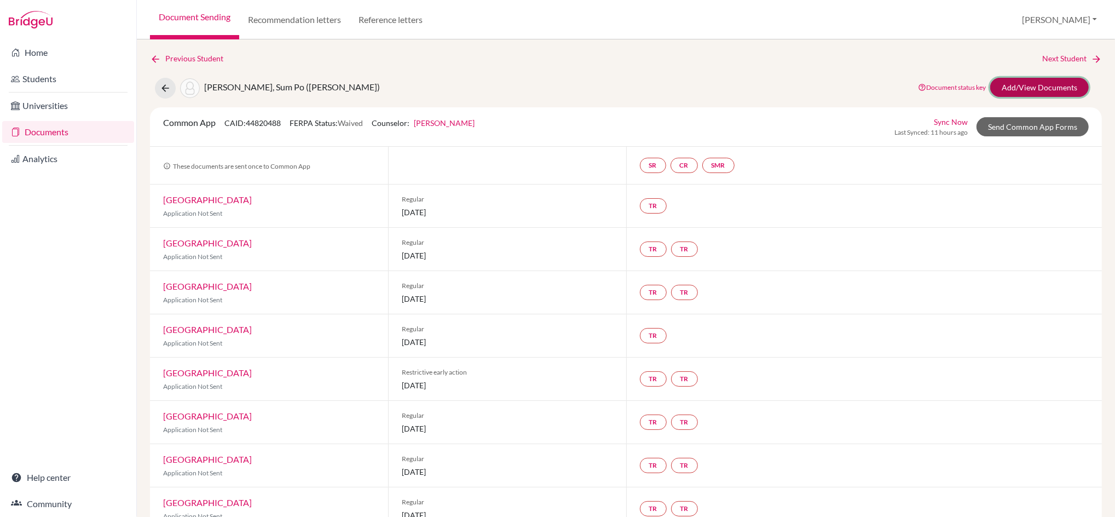
click at [1054, 82] on link "Add/View Documents" at bounding box center [1039, 87] width 98 height 19
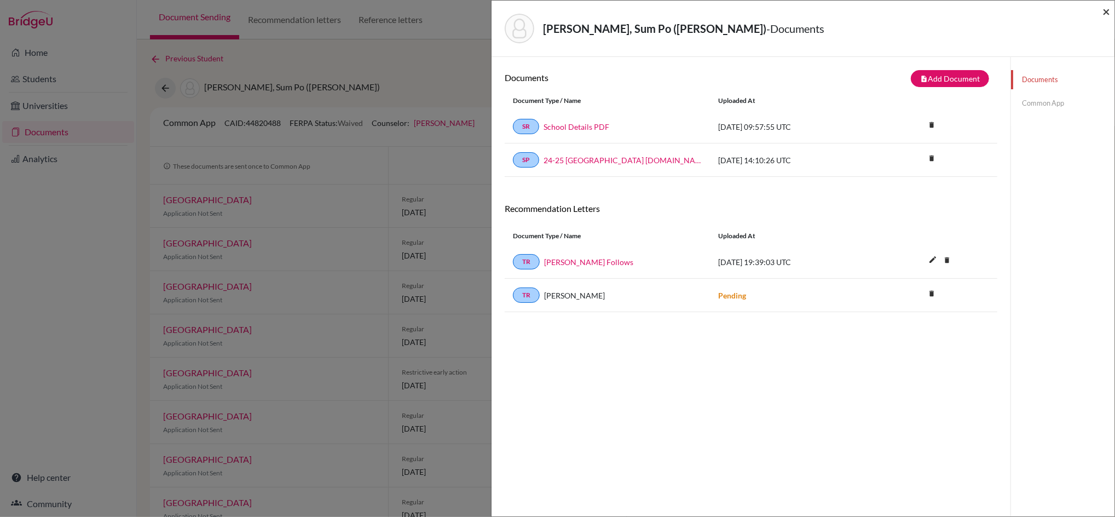
click at [1107, 10] on span "×" at bounding box center [1106, 11] width 8 height 16
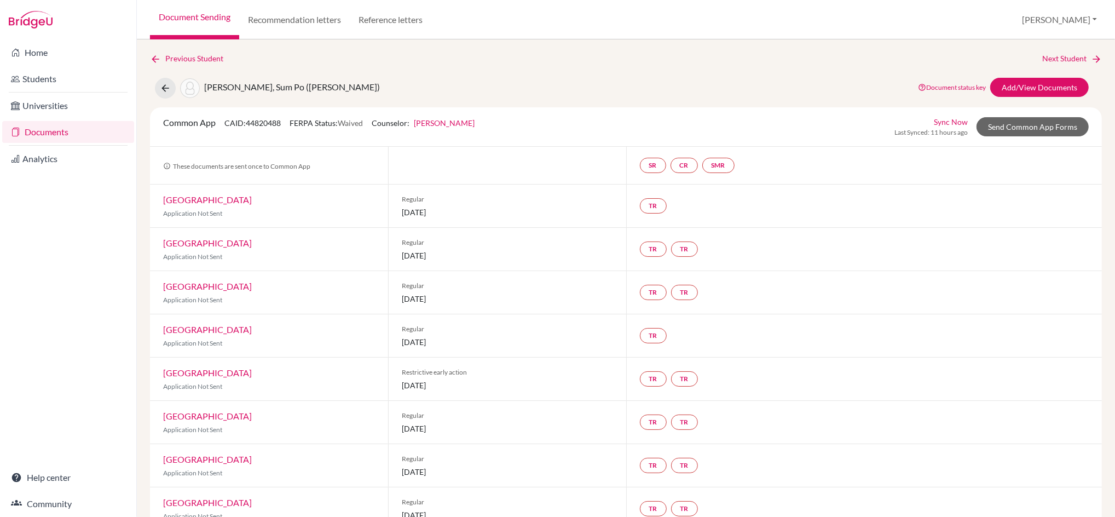
click at [188, 15] on link "Document Sending" at bounding box center [194, 19] width 89 height 39
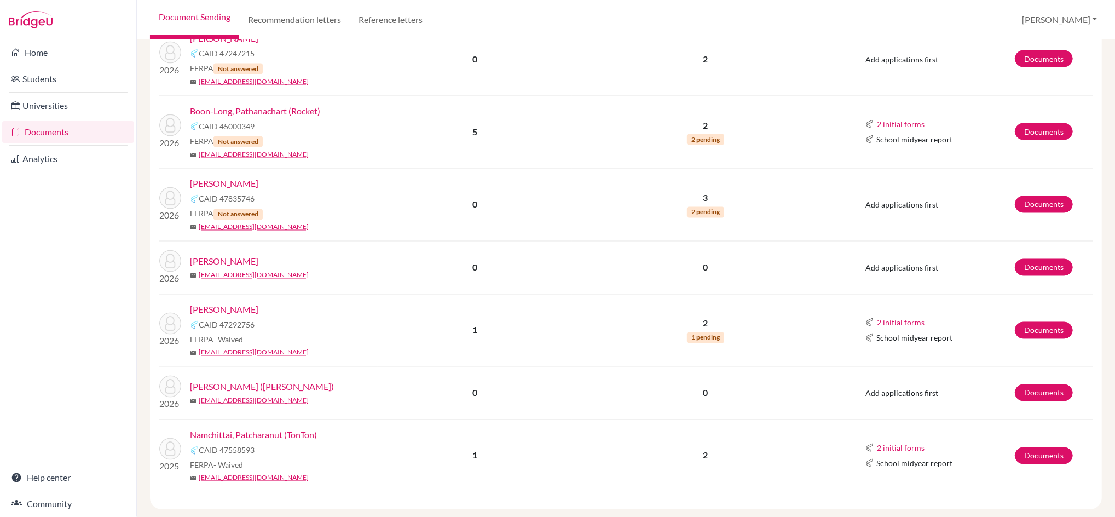
scroll to position [1591, 0]
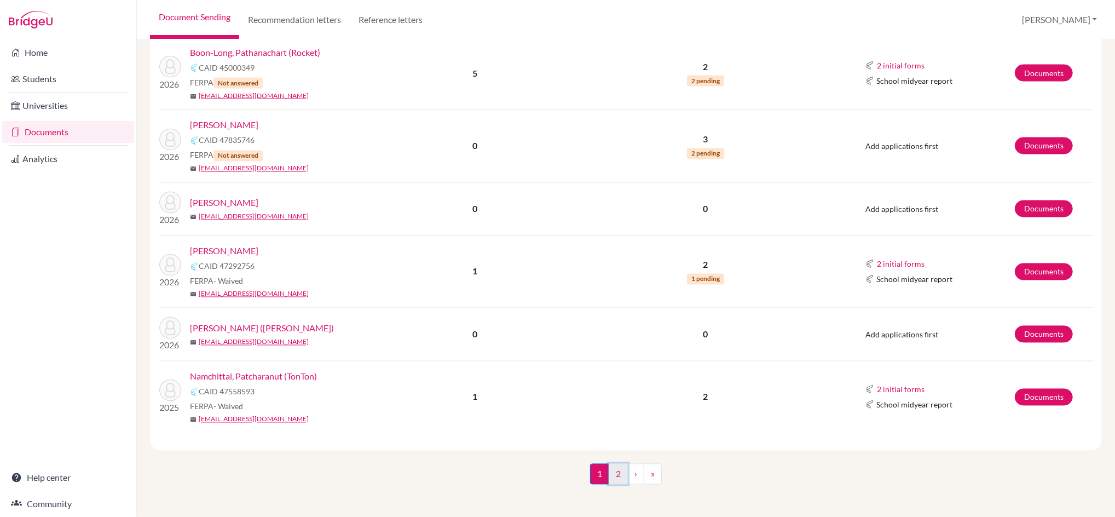
click at [611, 471] on link "2" at bounding box center [617, 473] width 19 height 21
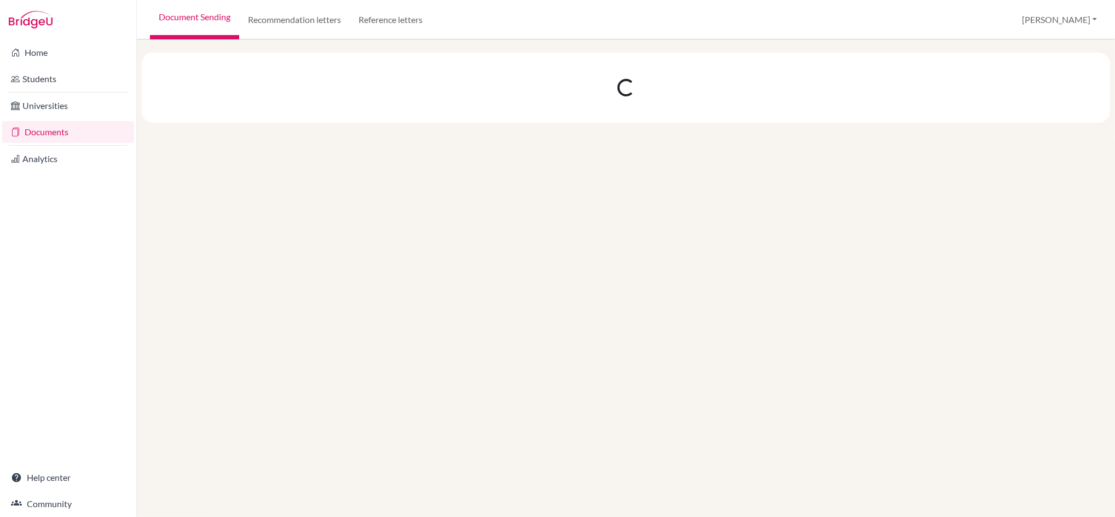
scroll to position [0, 0]
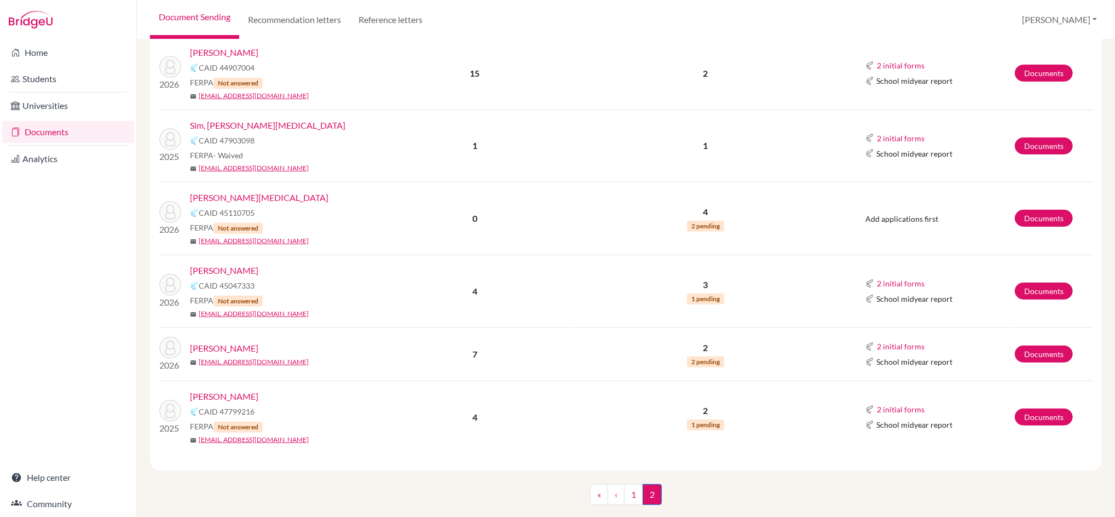
scroll to position [305, 0]
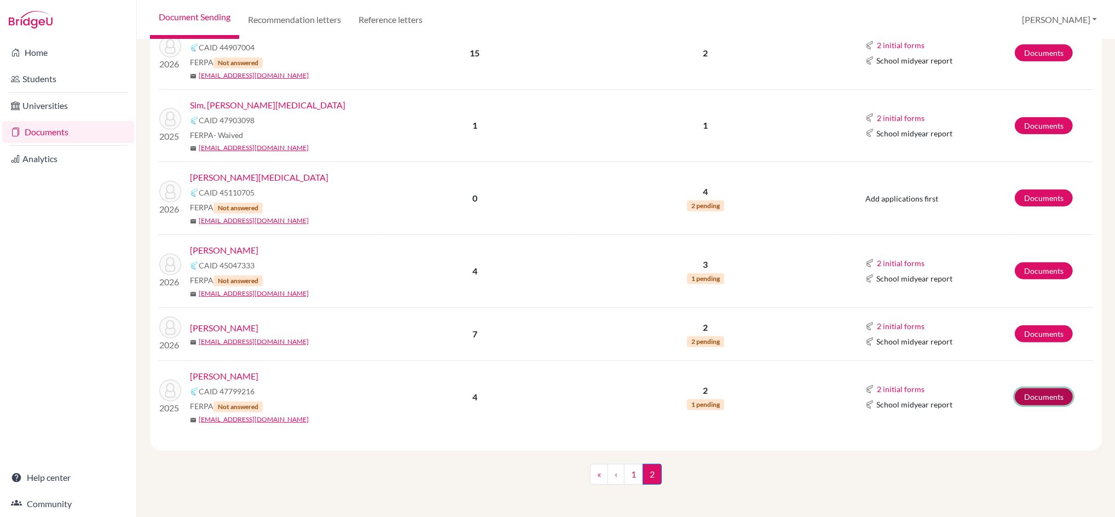
click at [1034, 395] on link "Documents" at bounding box center [1043, 396] width 58 height 17
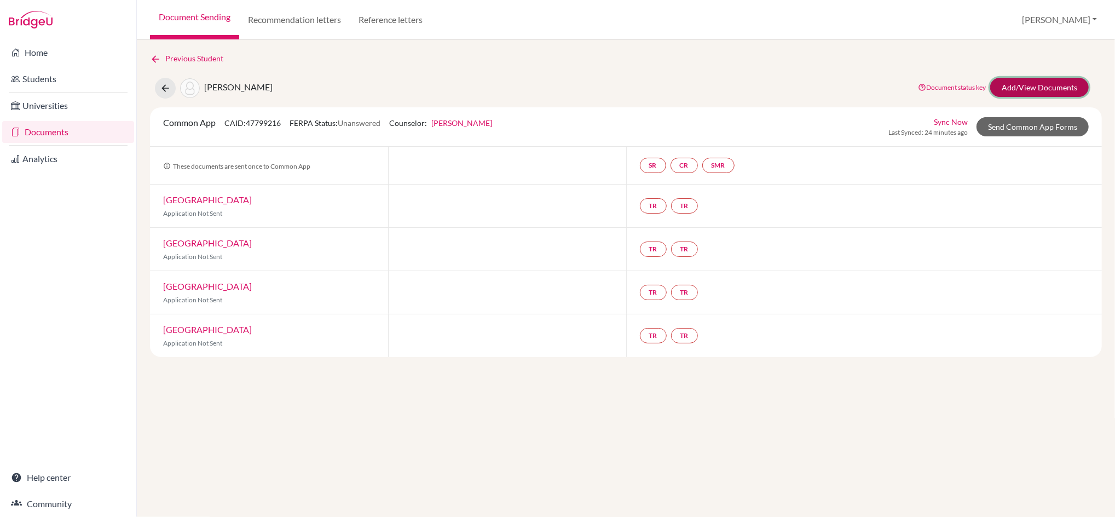
click at [1035, 82] on link "Add/View Documents" at bounding box center [1039, 87] width 98 height 19
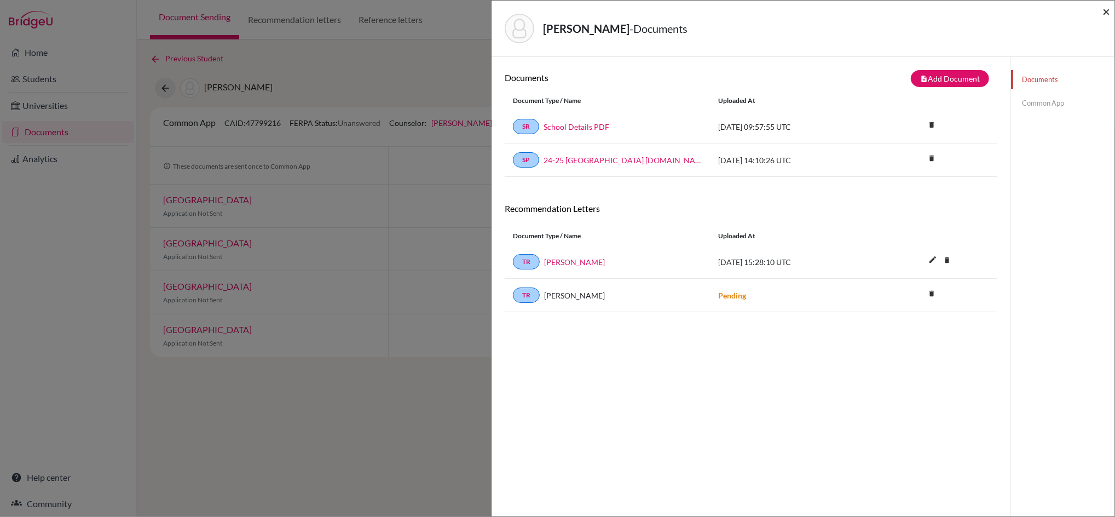
click at [1104, 7] on span "×" at bounding box center [1106, 11] width 8 height 16
